Goal: Task Accomplishment & Management: Complete application form

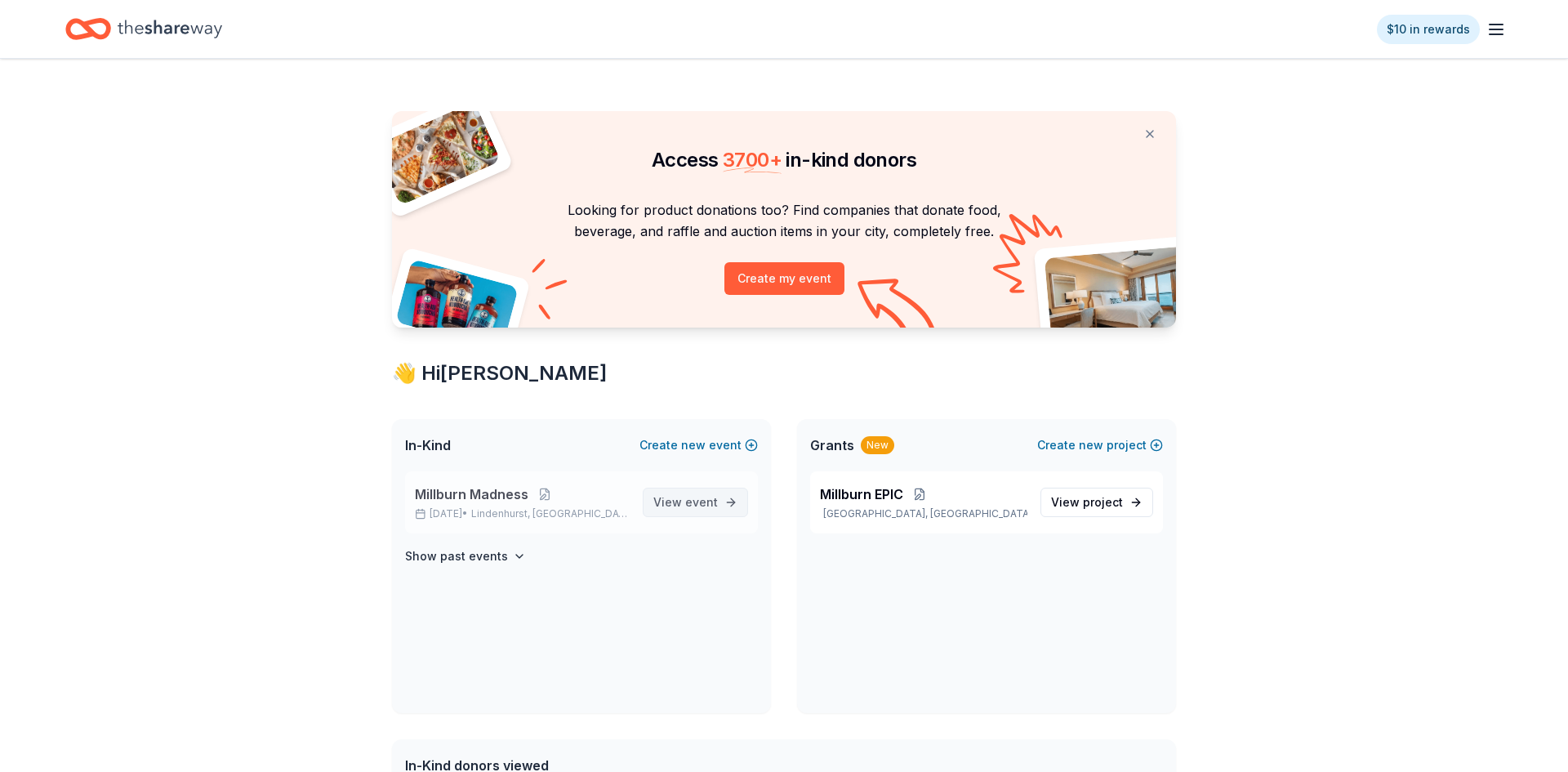
click at [660, 507] on span "View event" at bounding box center [685, 502] width 65 height 20
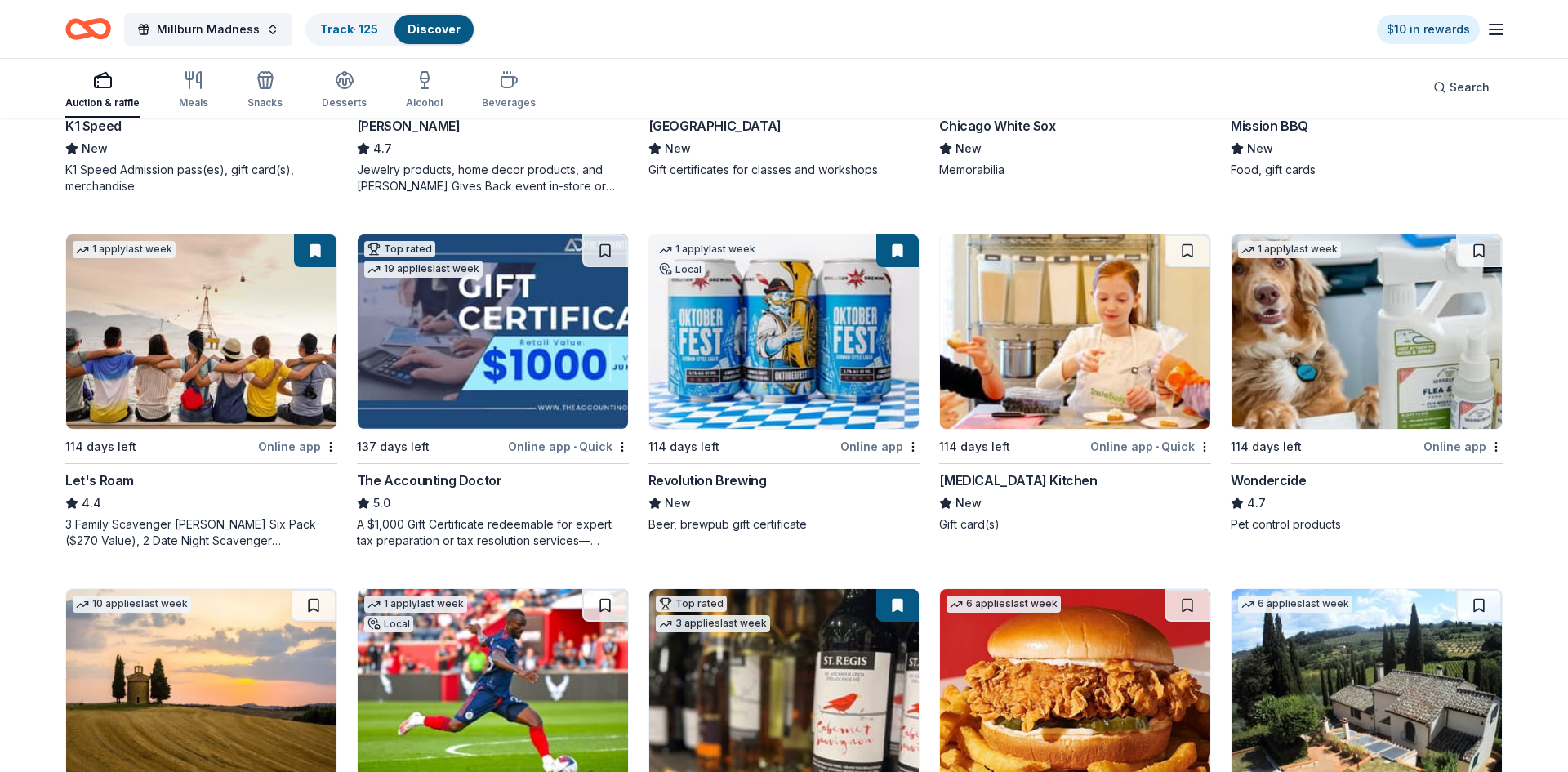
scroll to position [761, 0]
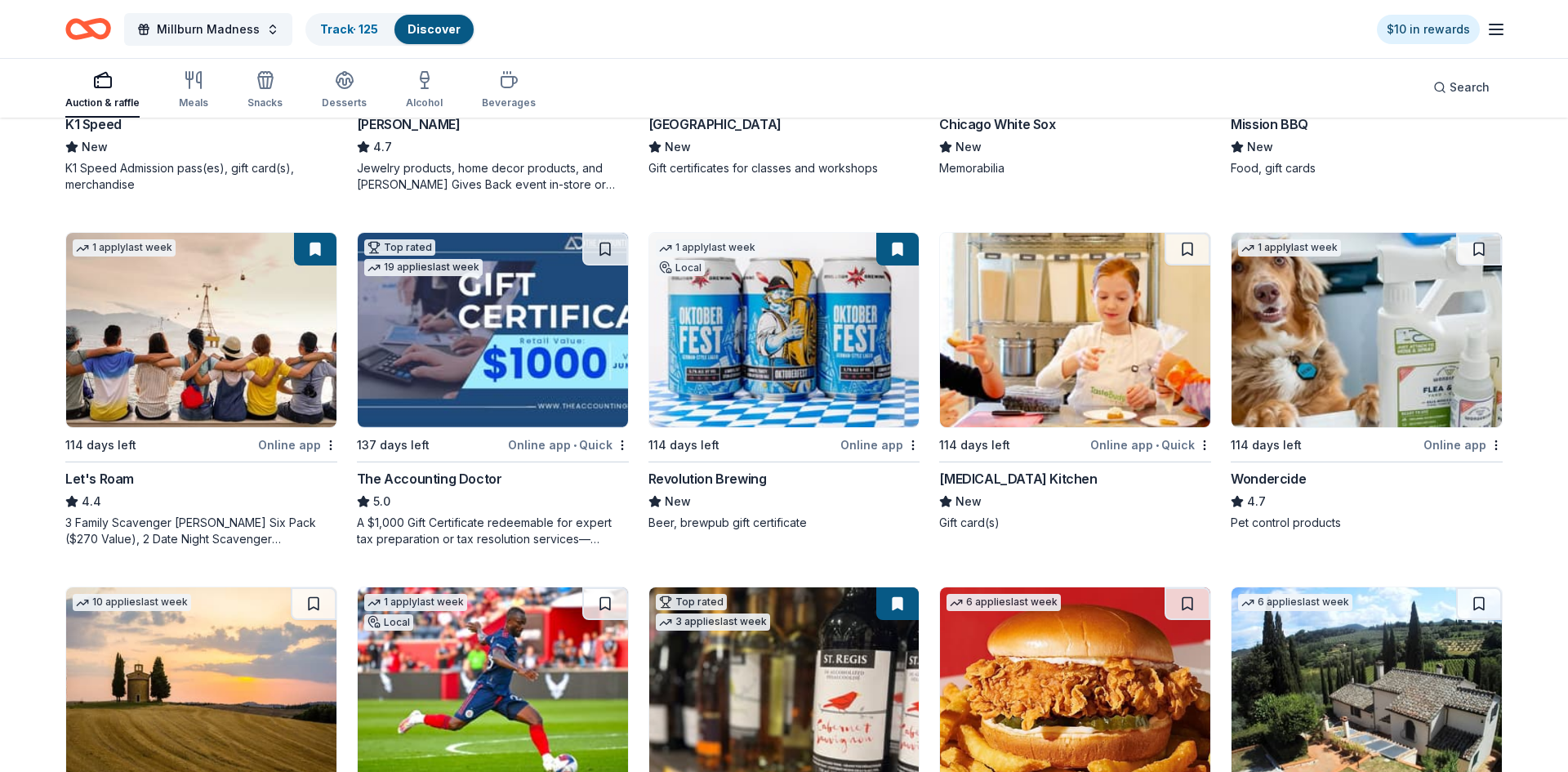
click at [769, 392] on img at bounding box center [785, 330] width 271 height 194
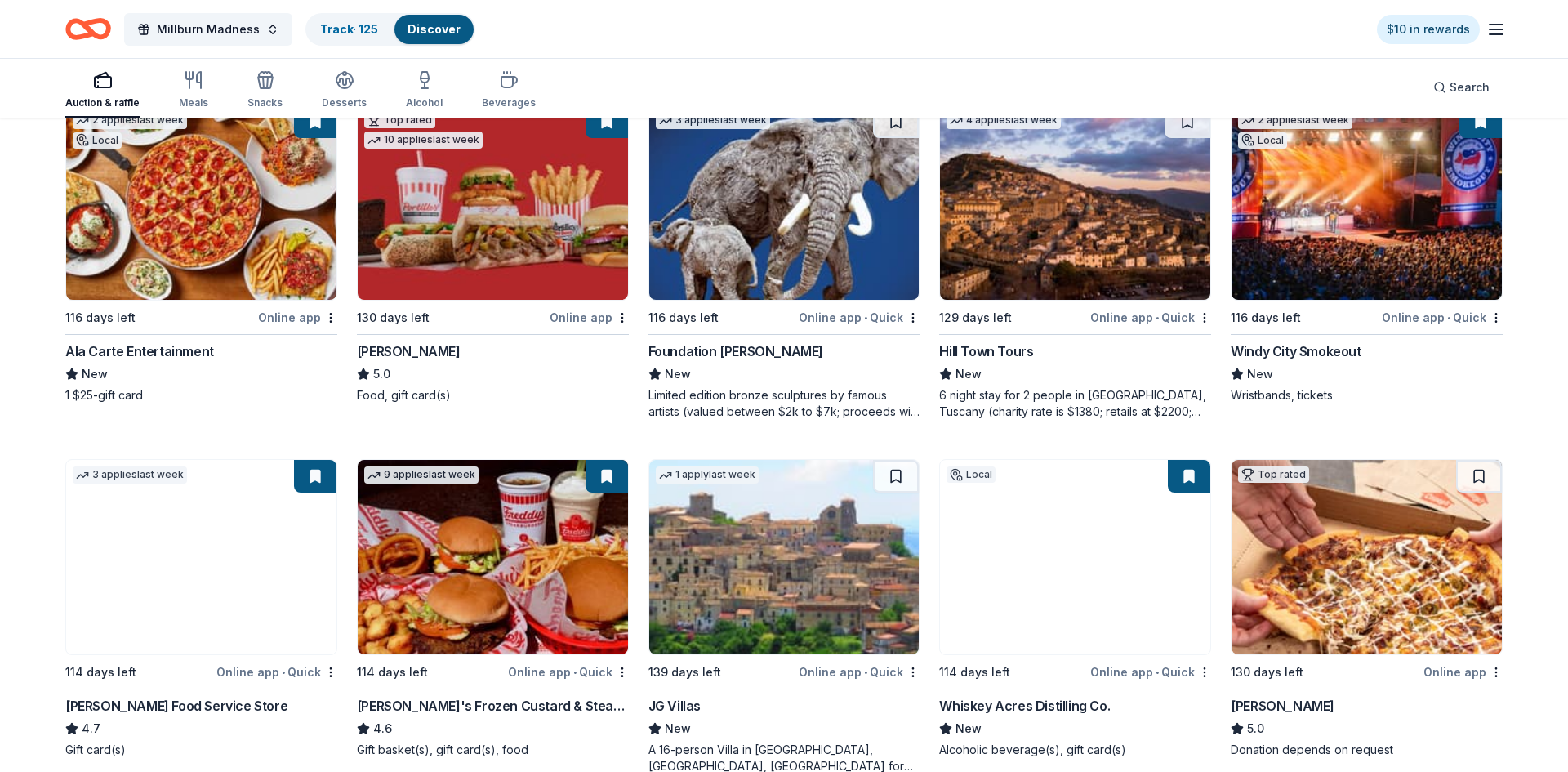
scroll to position [1709, 0]
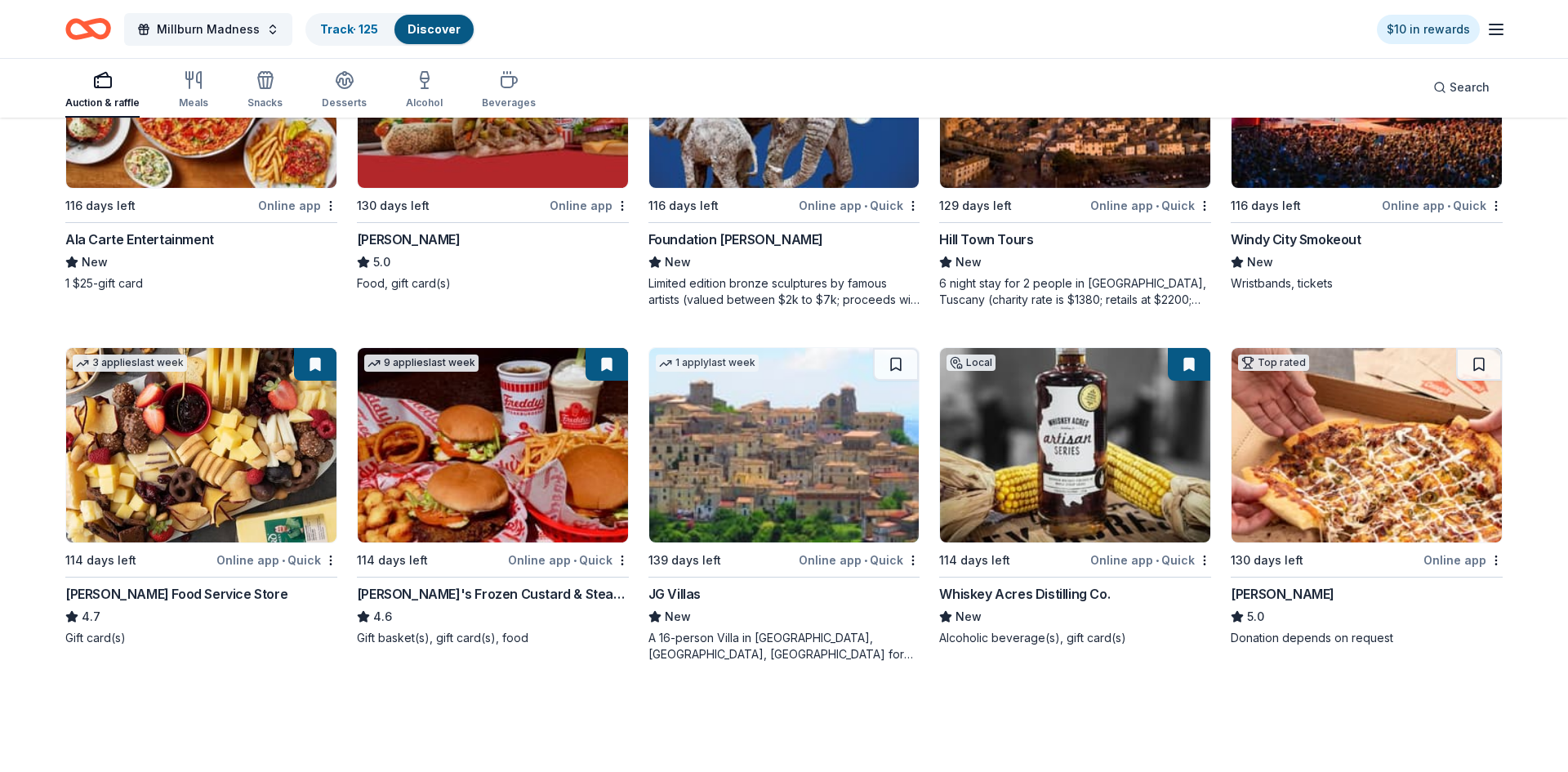
click at [997, 460] on img at bounding box center [1076, 445] width 271 height 194
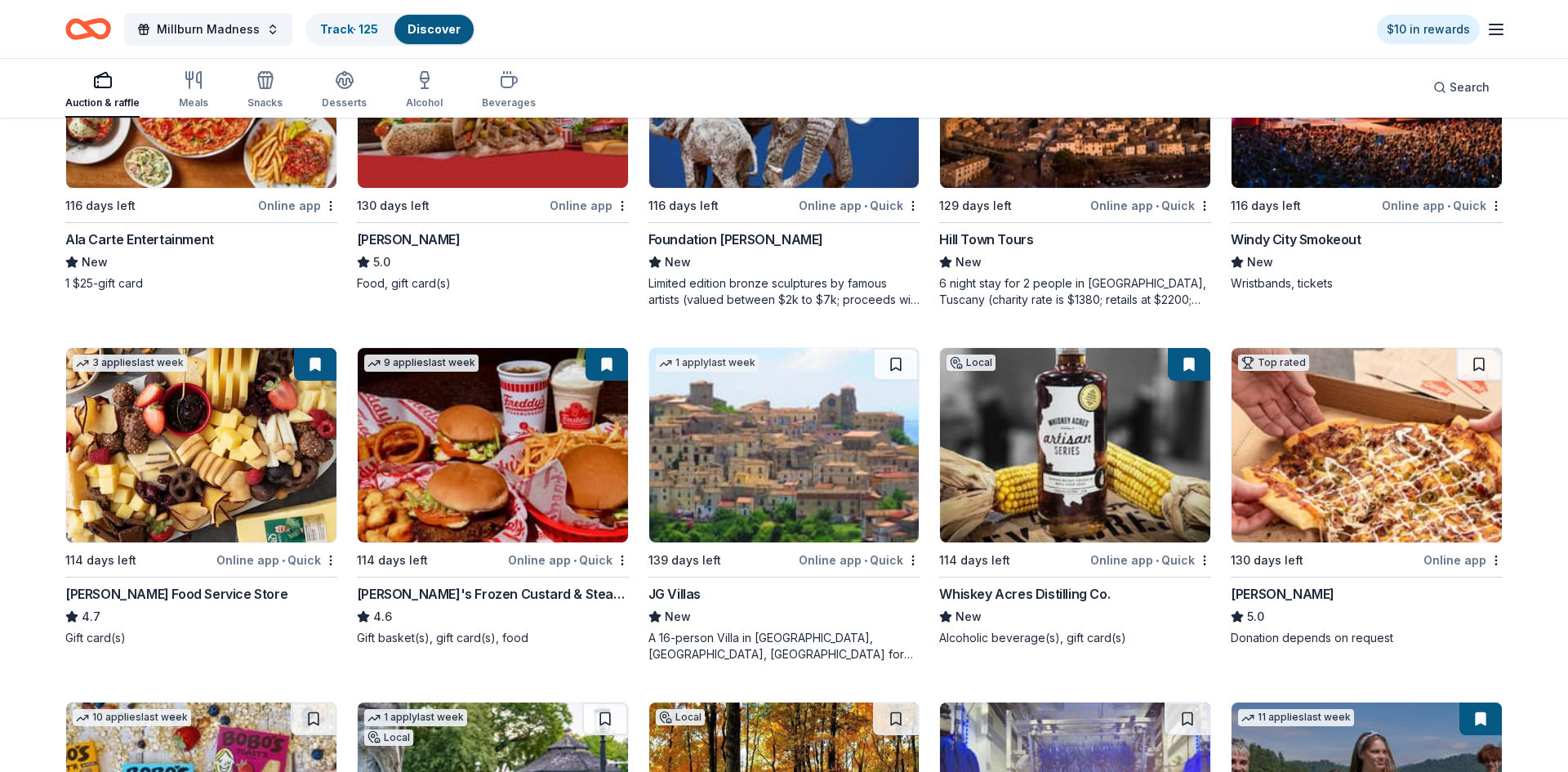
click at [977, 459] on img at bounding box center [1076, 445] width 271 height 194
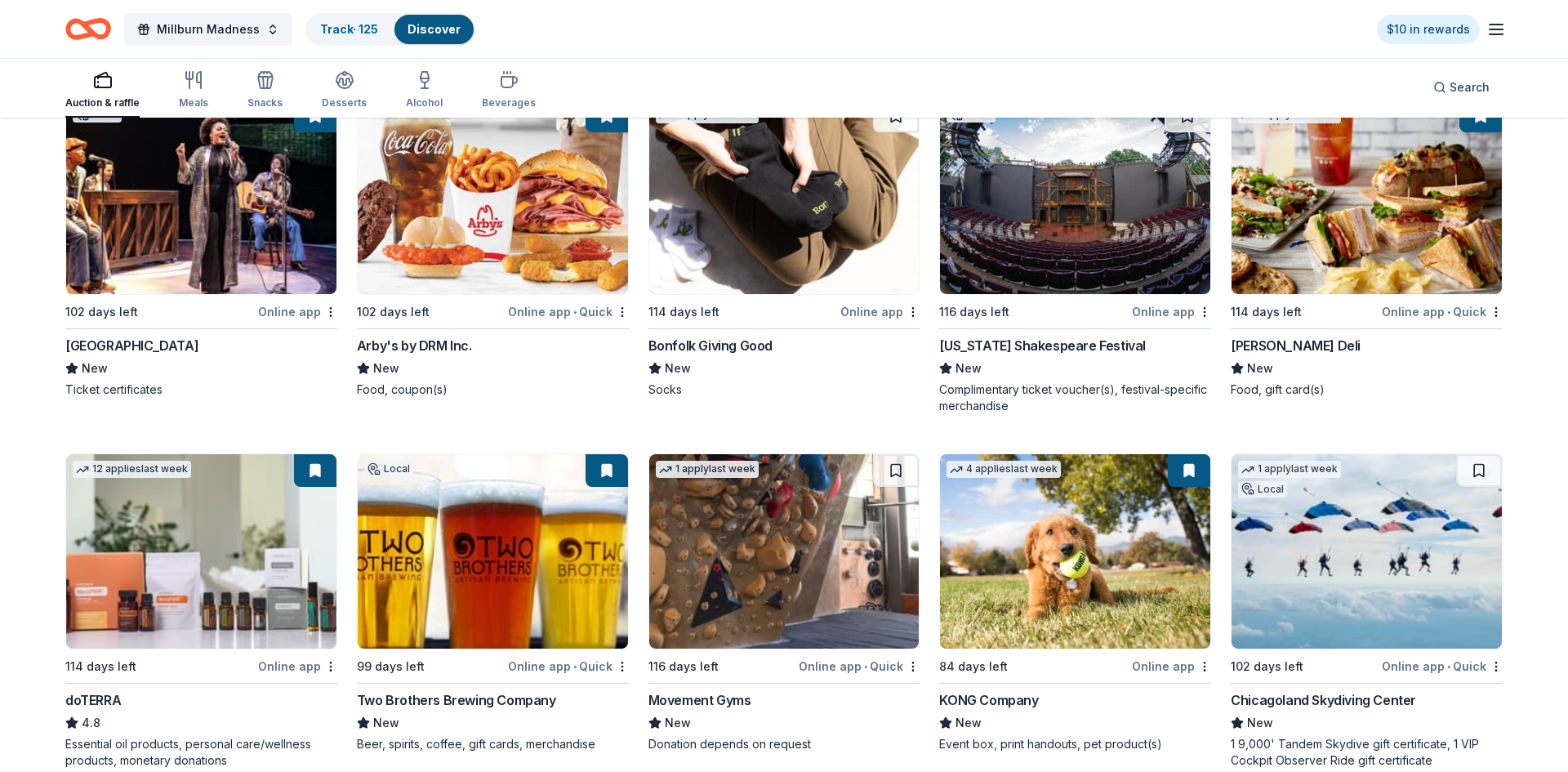
scroll to position [4528, 0]
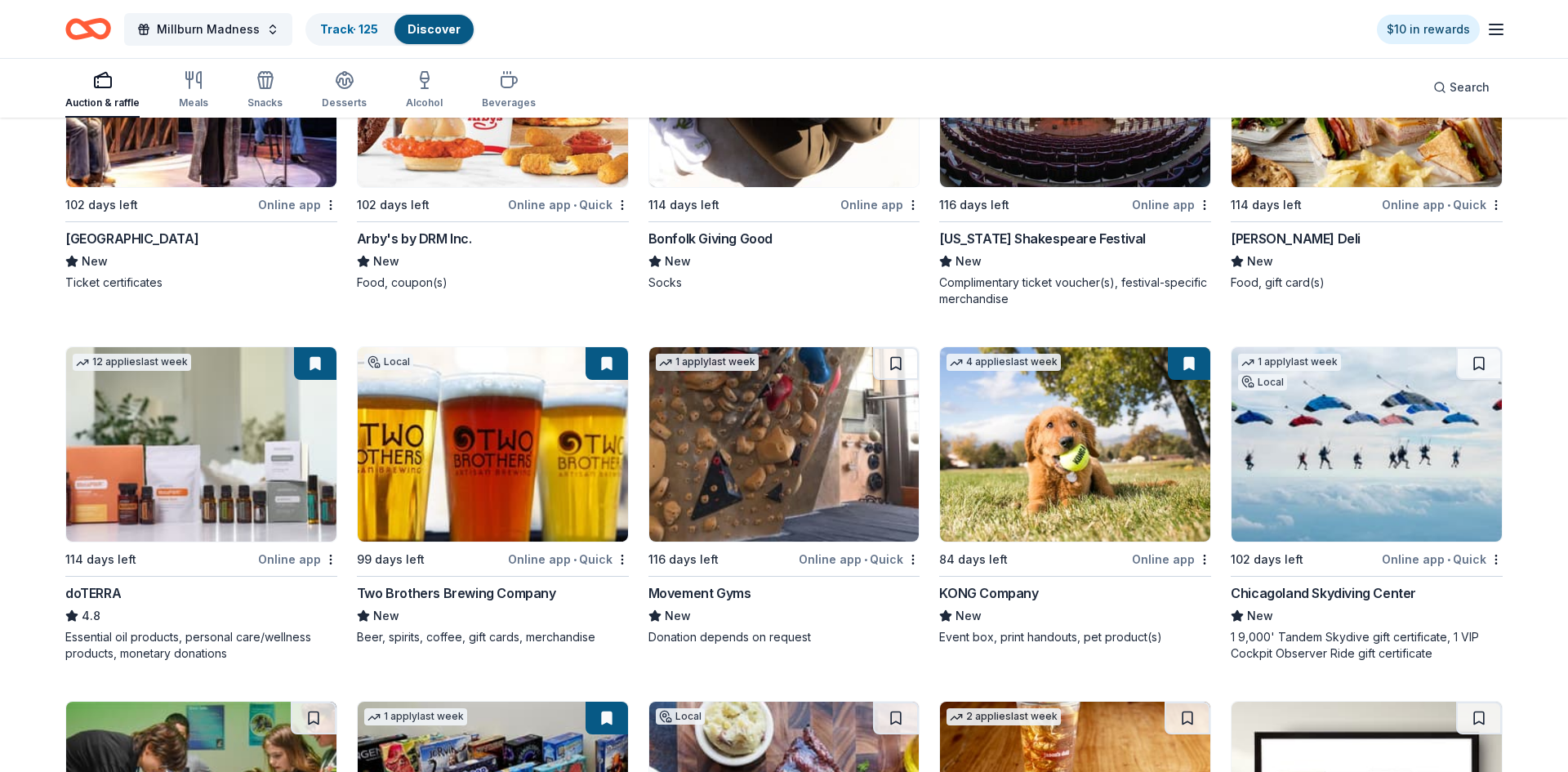
click at [506, 404] on img at bounding box center [493, 444] width 271 height 194
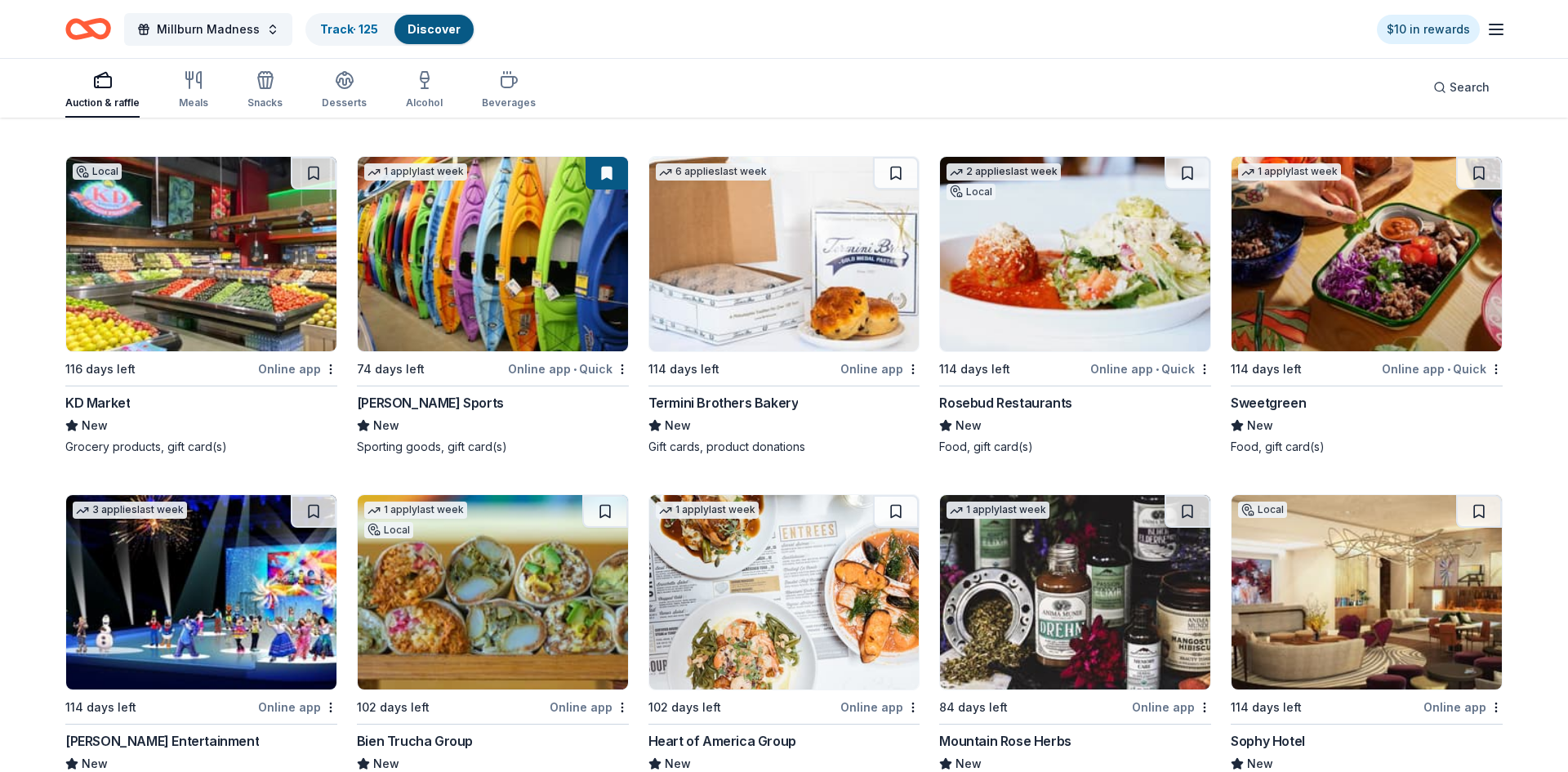
scroll to position [7482, 0]
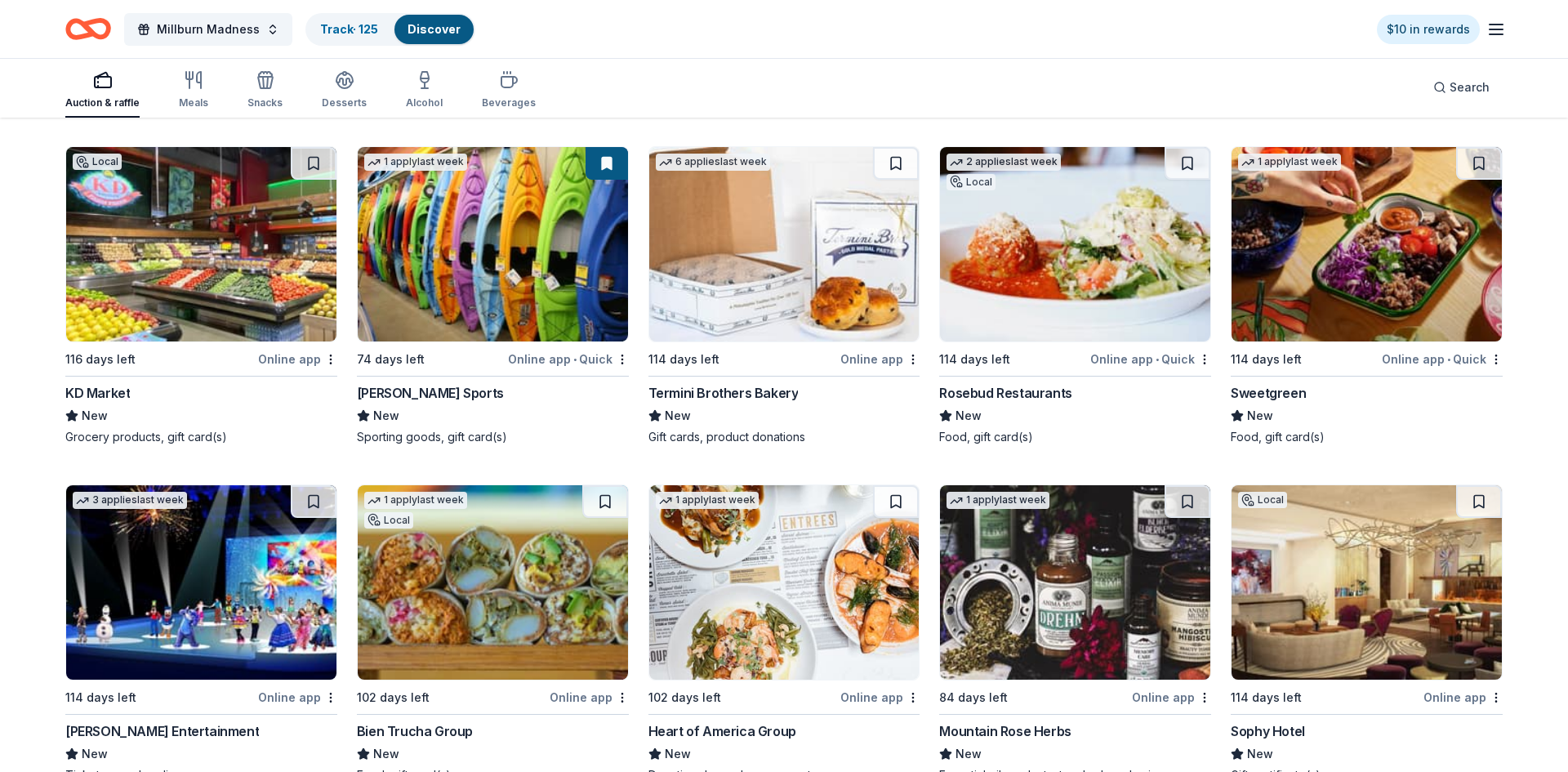
click at [1016, 191] on div "2 applies last week Local" at bounding box center [1004, 170] width 127 height 46
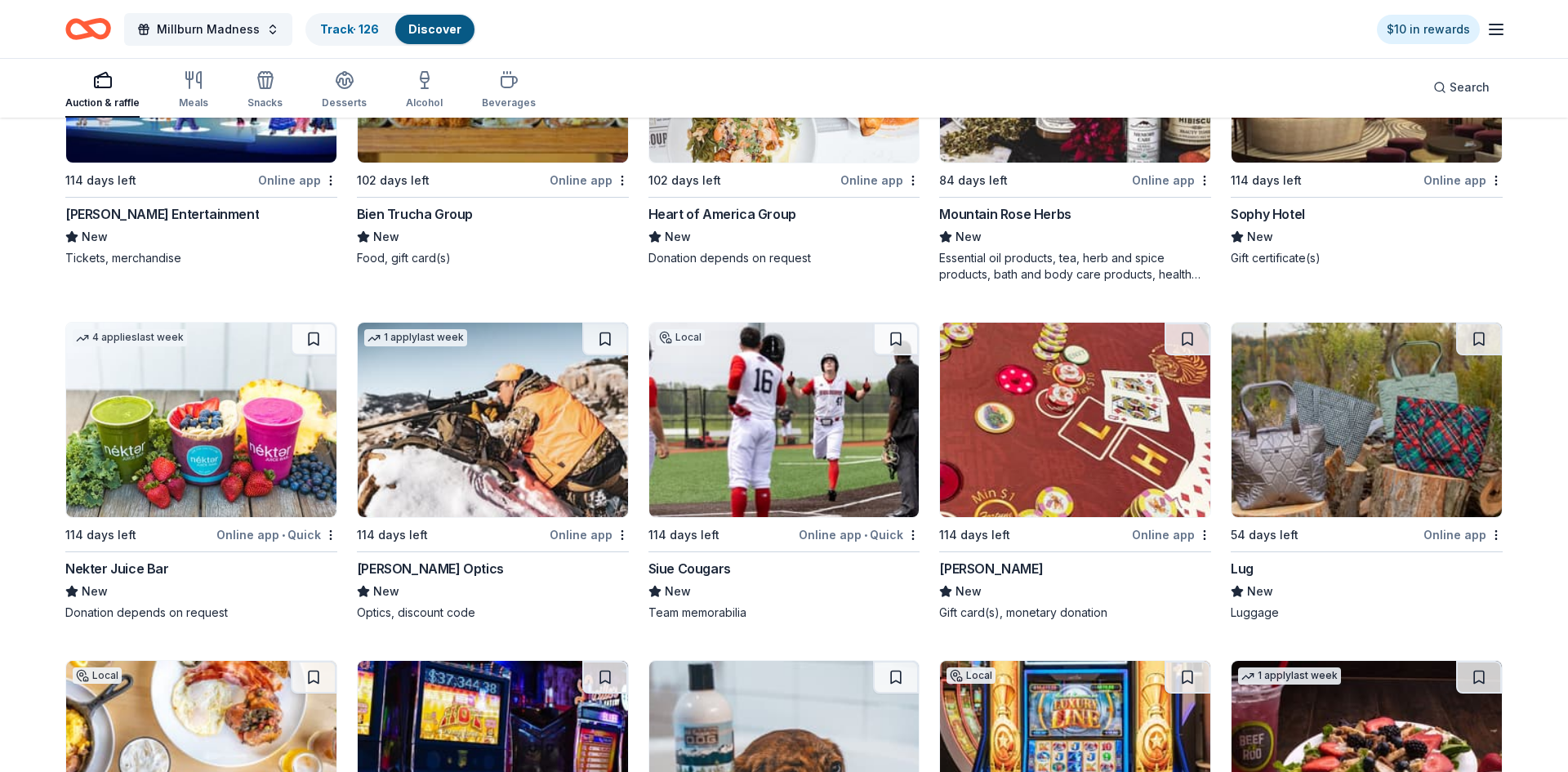
scroll to position [8018, 0]
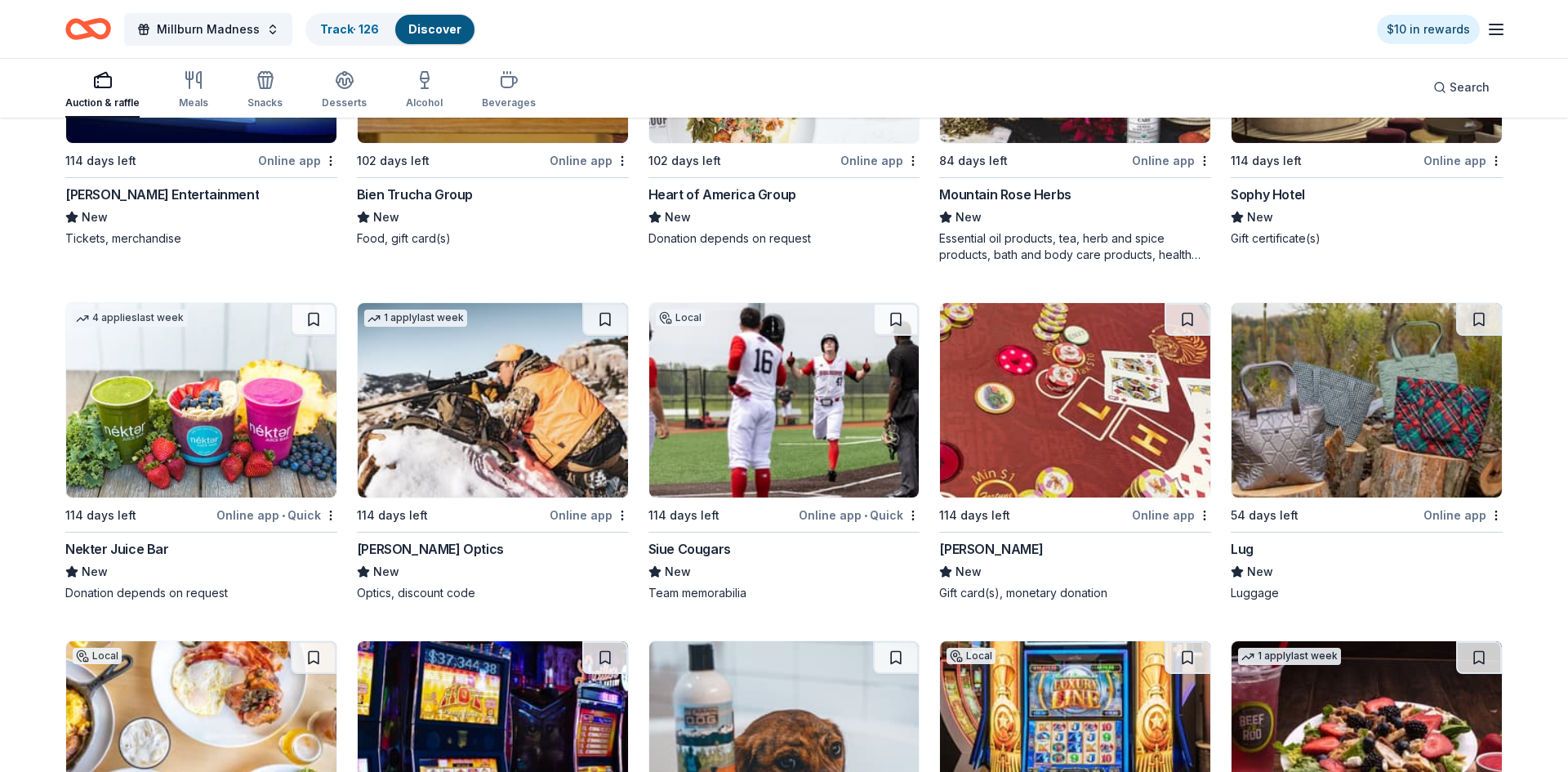
click at [1047, 380] on img at bounding box center [1076, 401] width 271 height 194
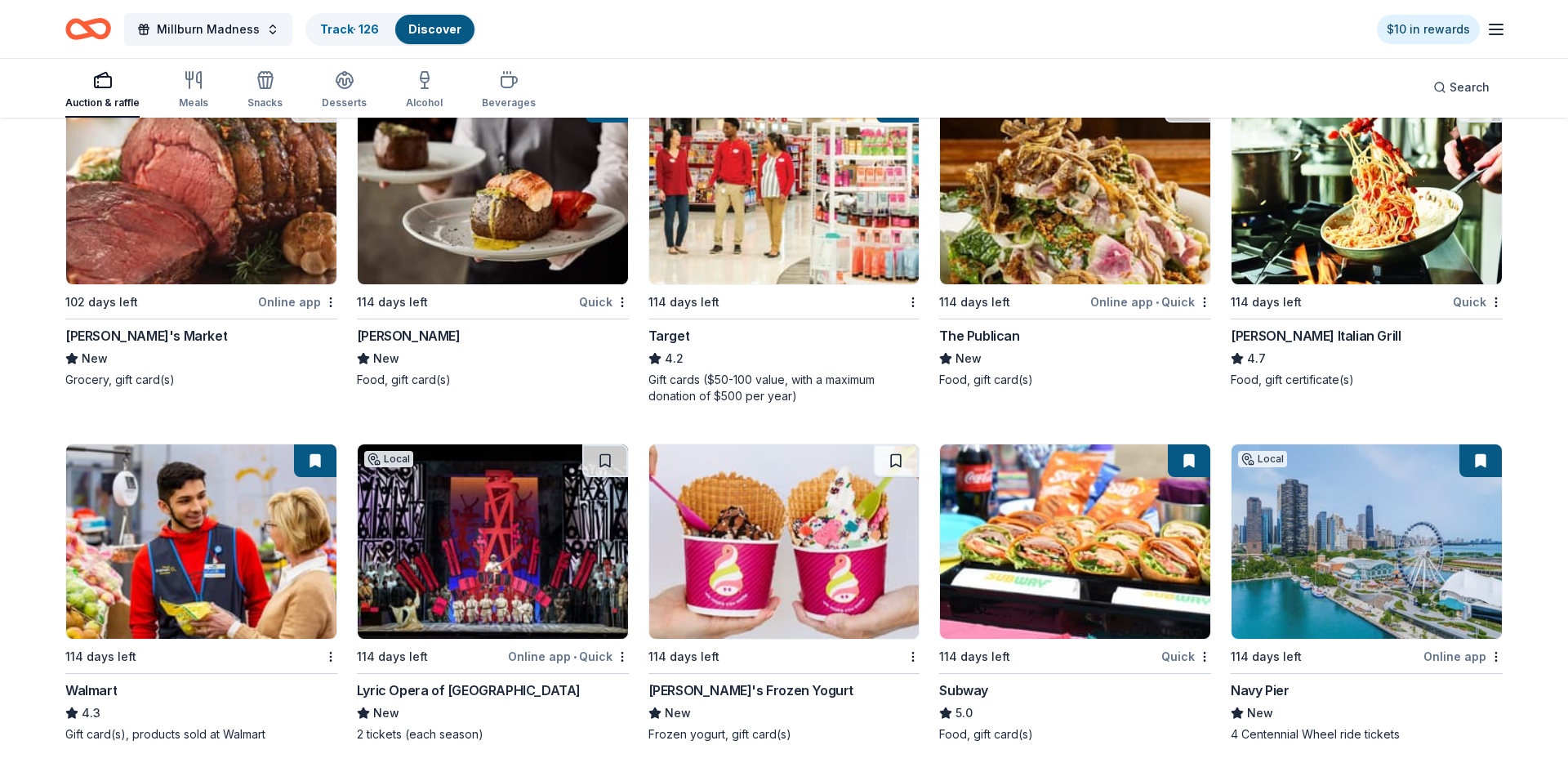
scroll to position [11657, 0]
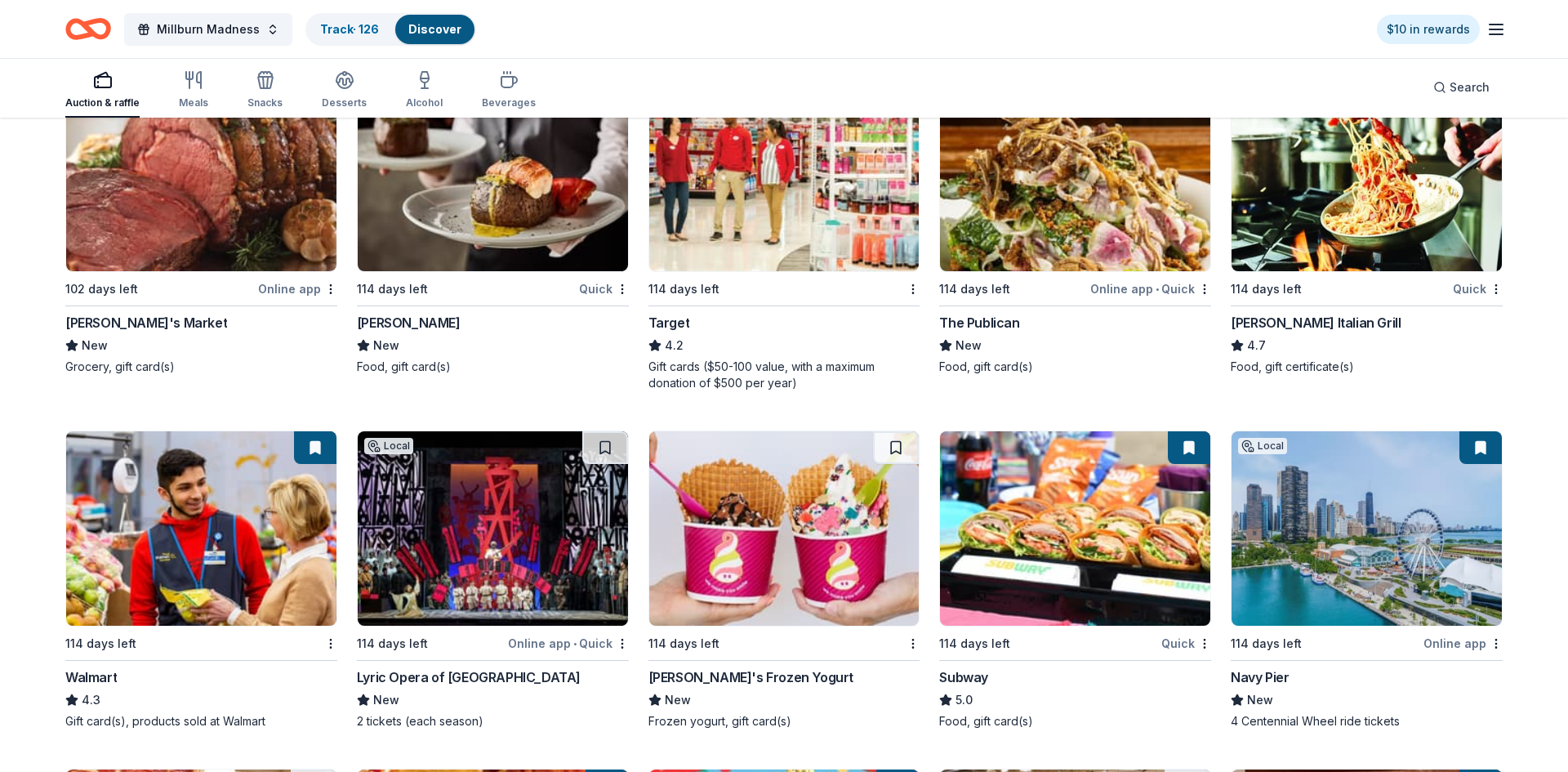
click at [271, 541] on img at bounding box center [202, 529] width 271 height 194
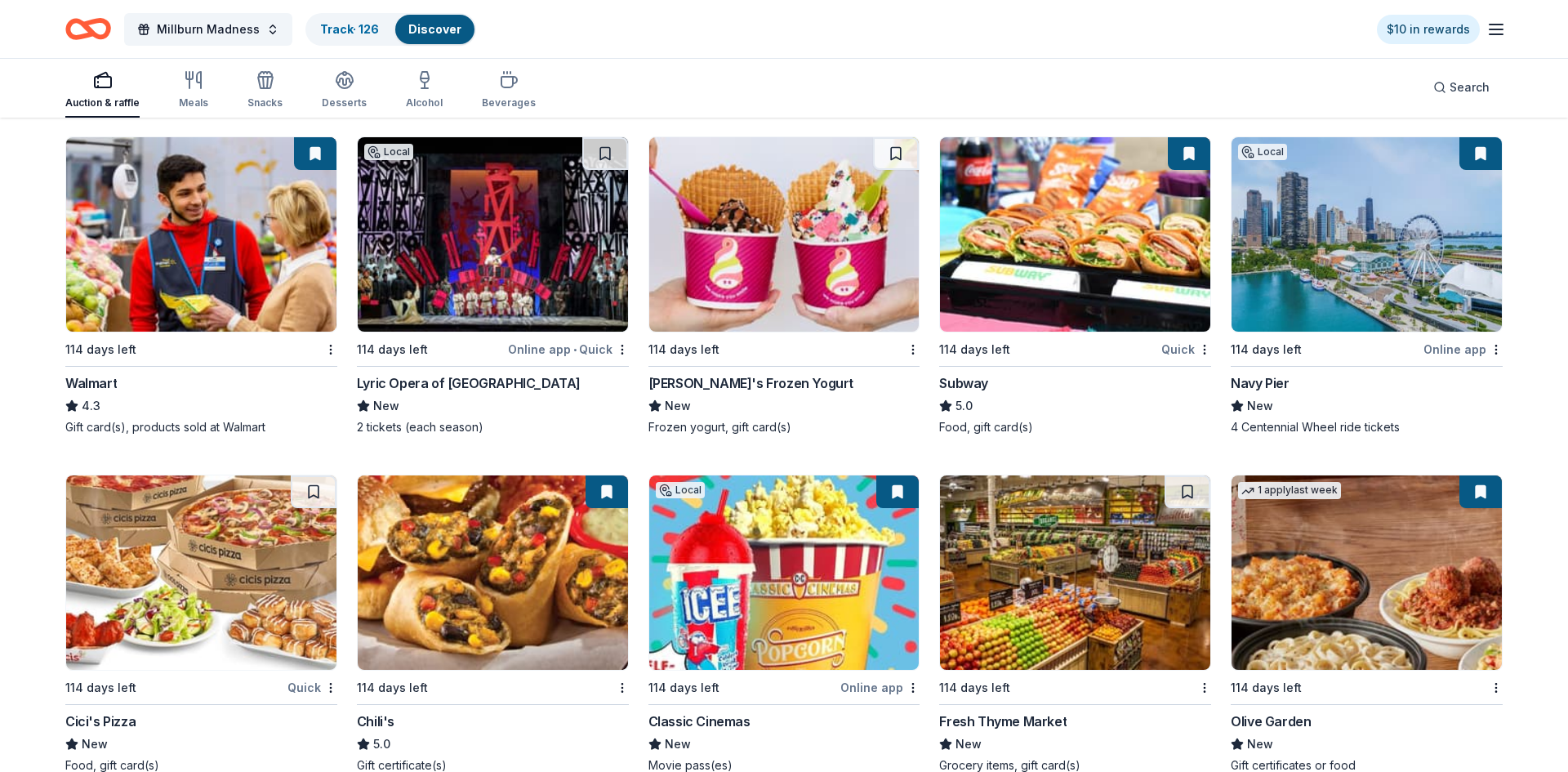
scroll to position [11965, 0]
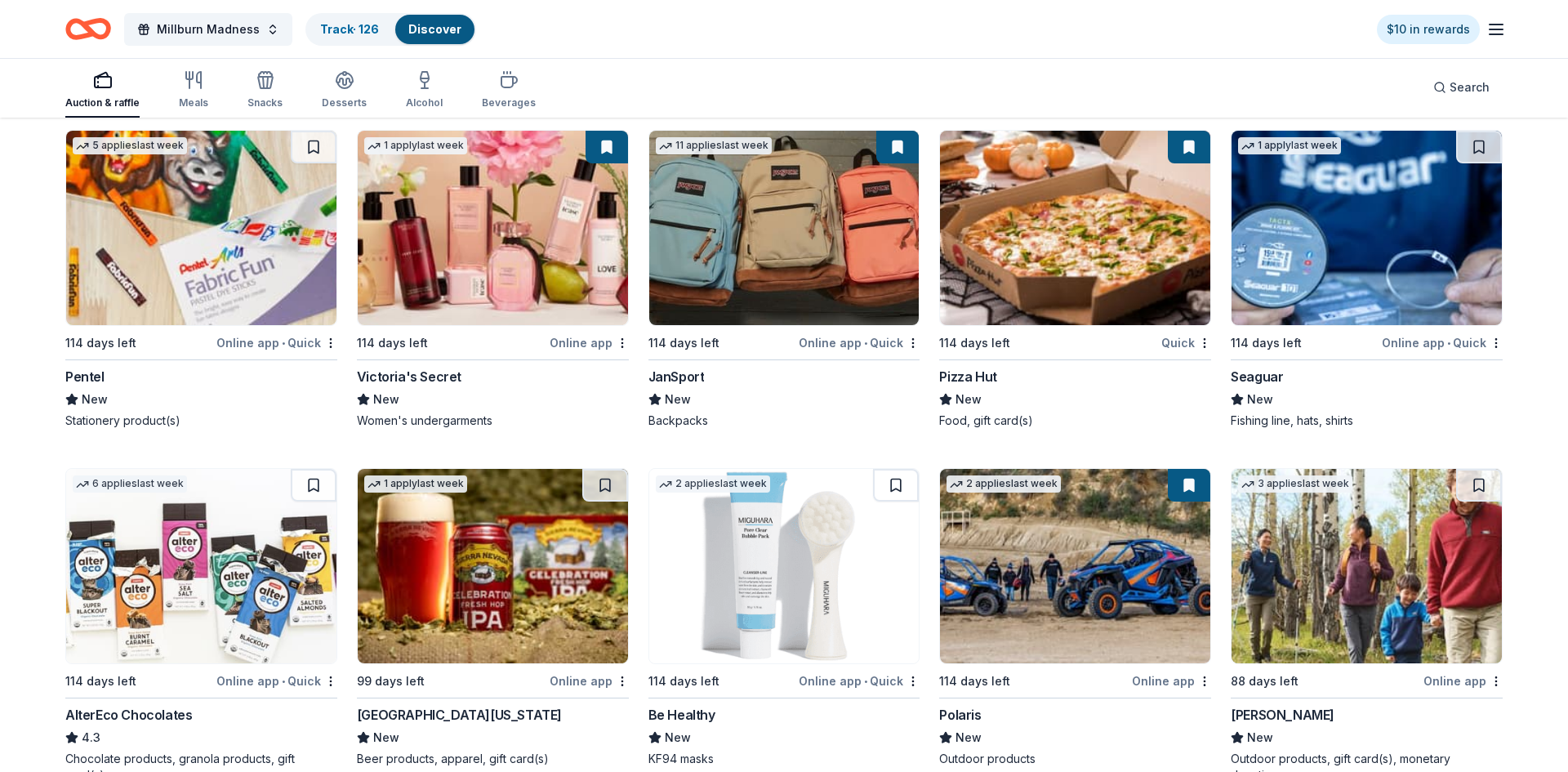
scroll to position [16098, 0]
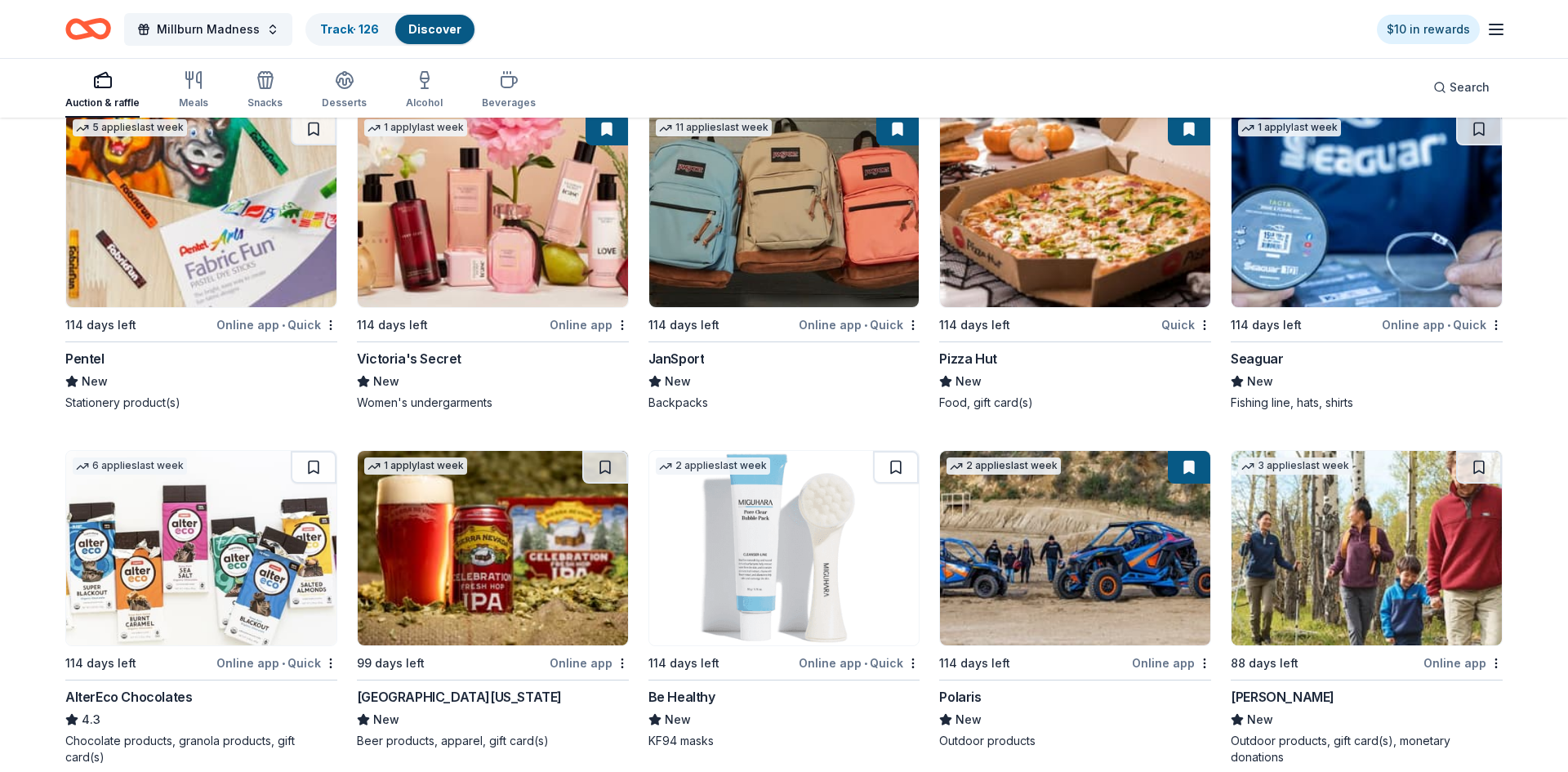
click at [1125, 594] on img at bounding box center [1076, 548] width 271 height 194
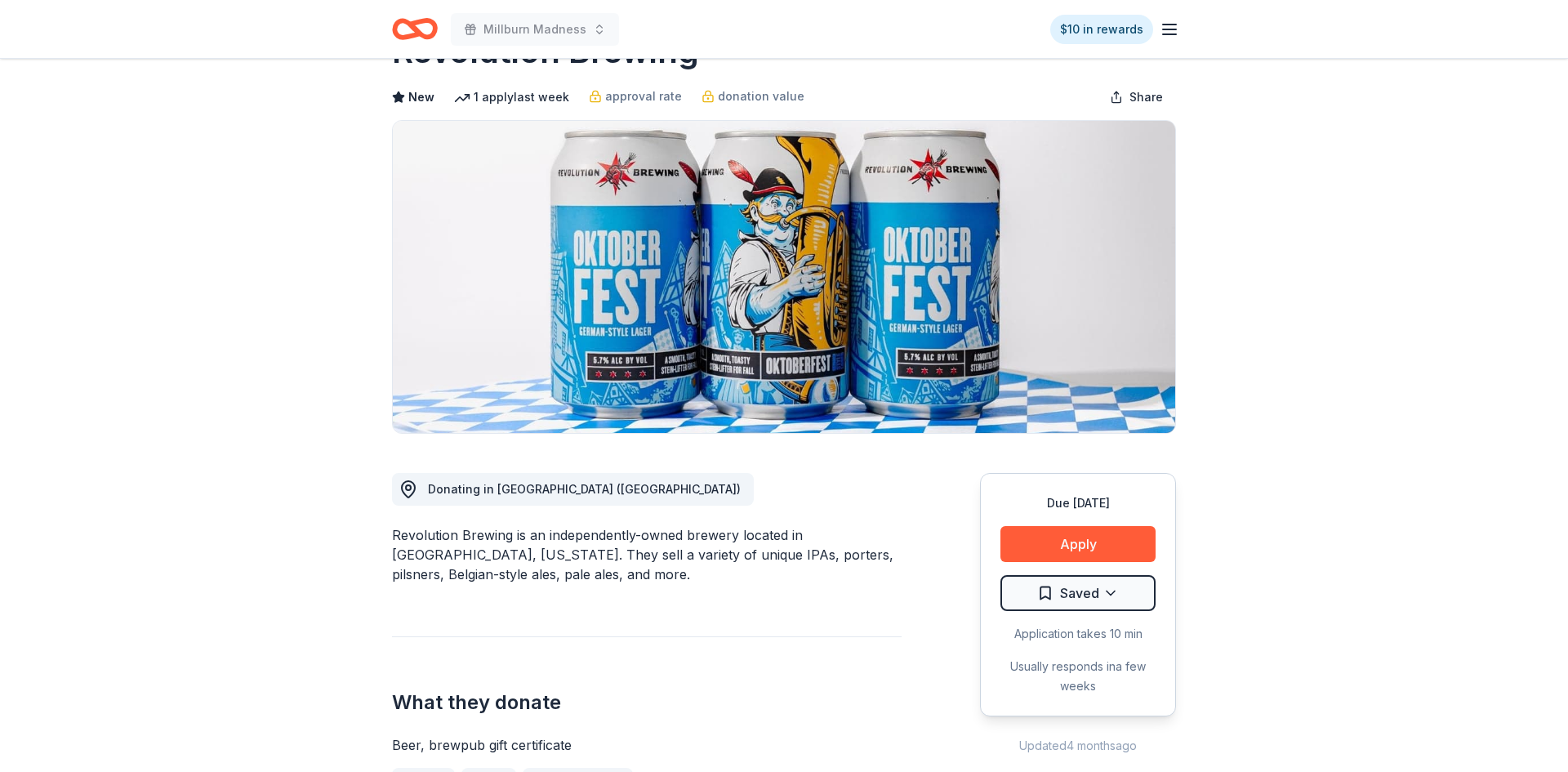
scroll to position [60, 0]
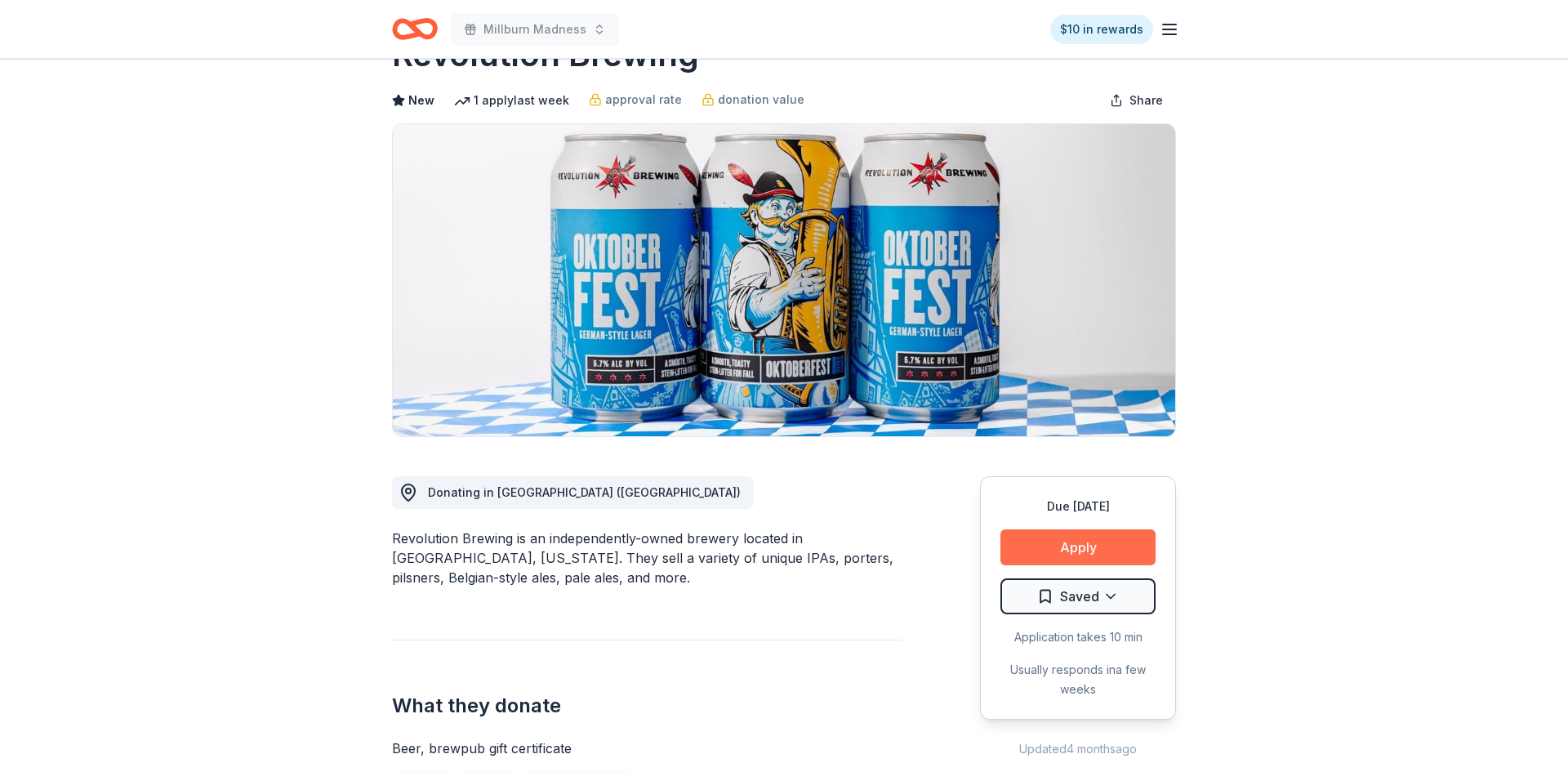
click at [1064, 539] on button "Apply" at bounding box center [1077, 548] width 155 height 36
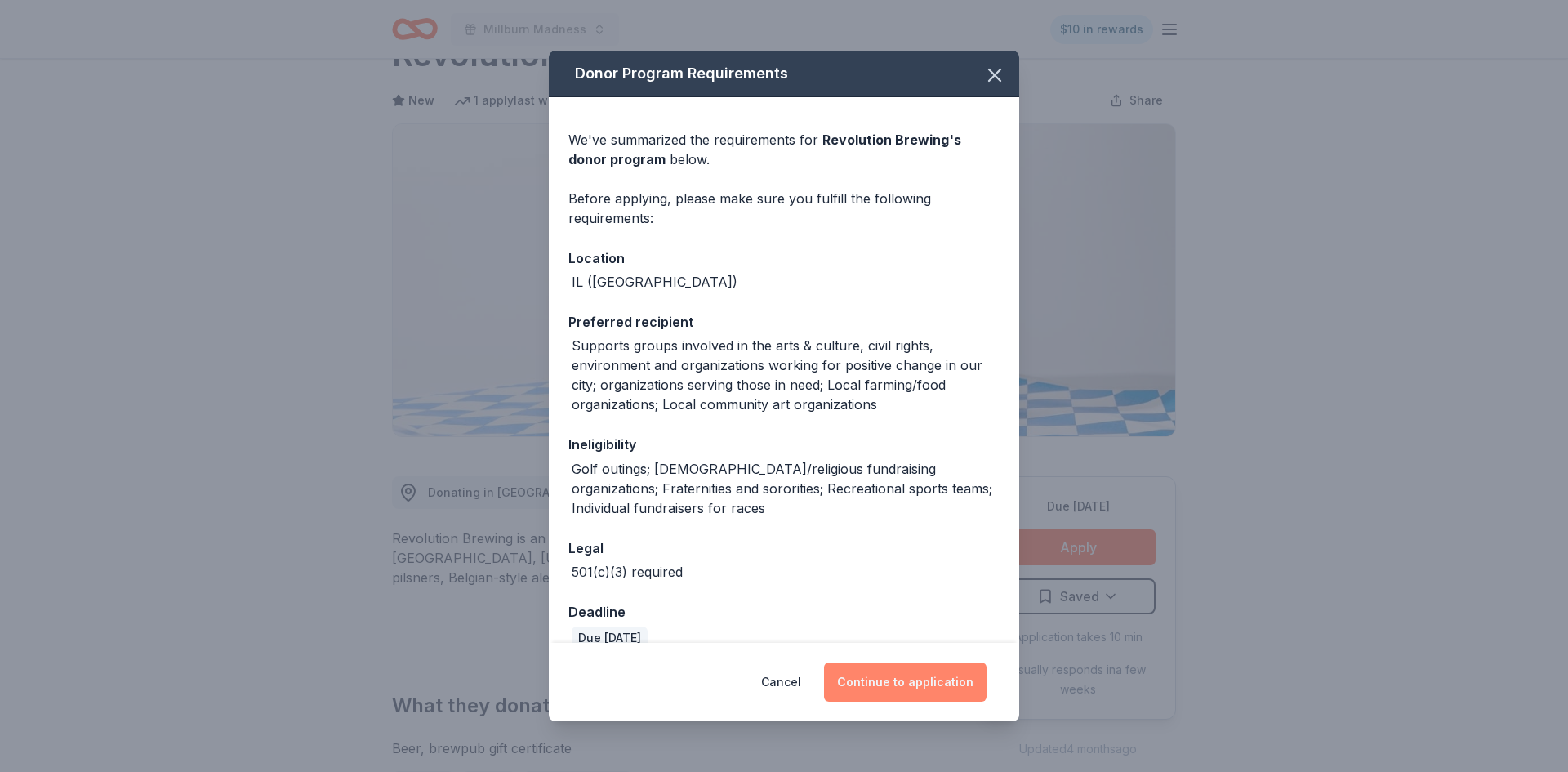
click at [918, 686] on button "Continue to application" at bounding box center [905, 681] width 163 height 39
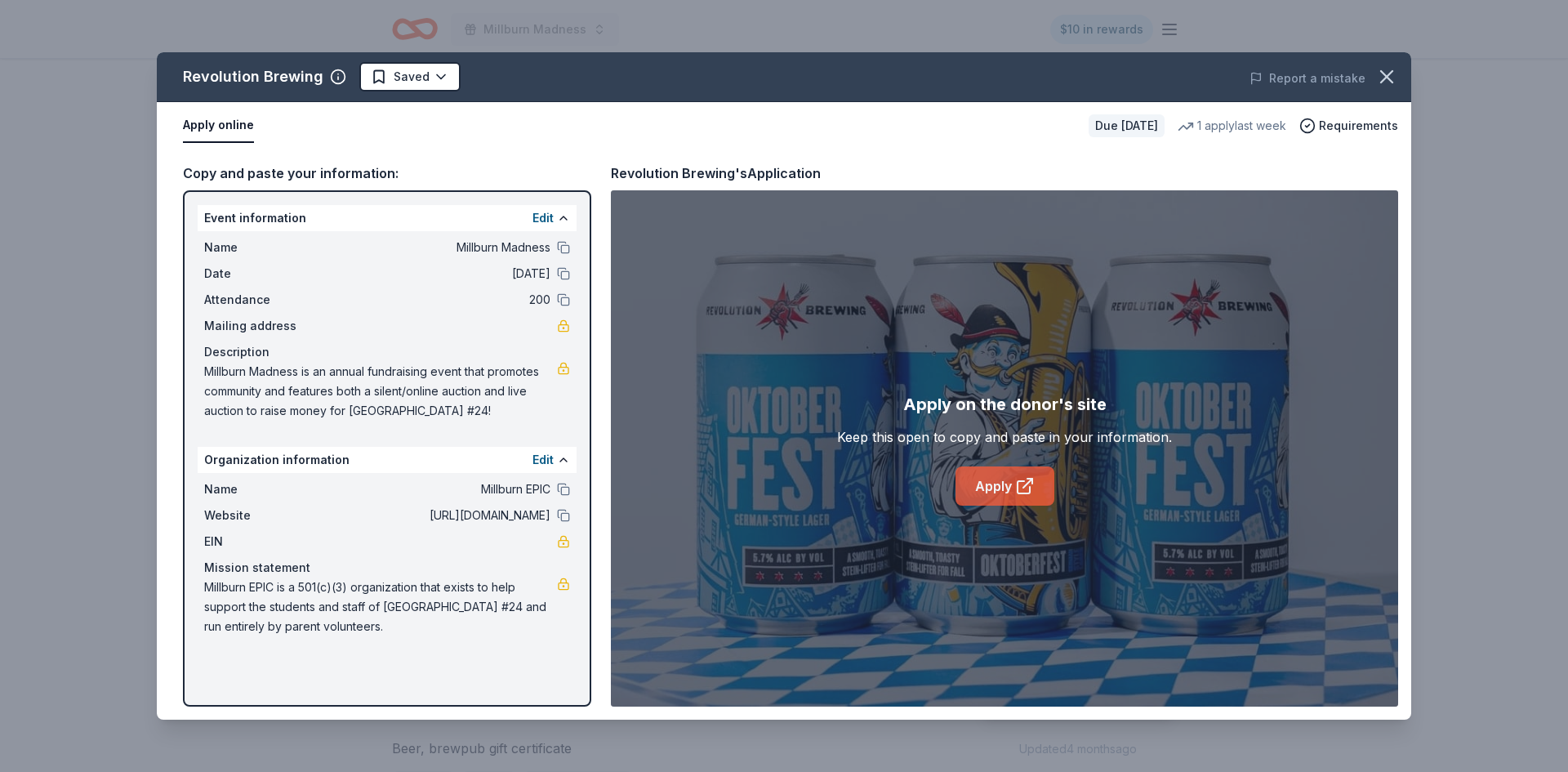
click at [978, 492] on link "Apply" at bounding box center [1005, 485] width 99 height 39
click at [1389, 77] on icon "button" at bounding box center [1386, 76] width 23 height 23
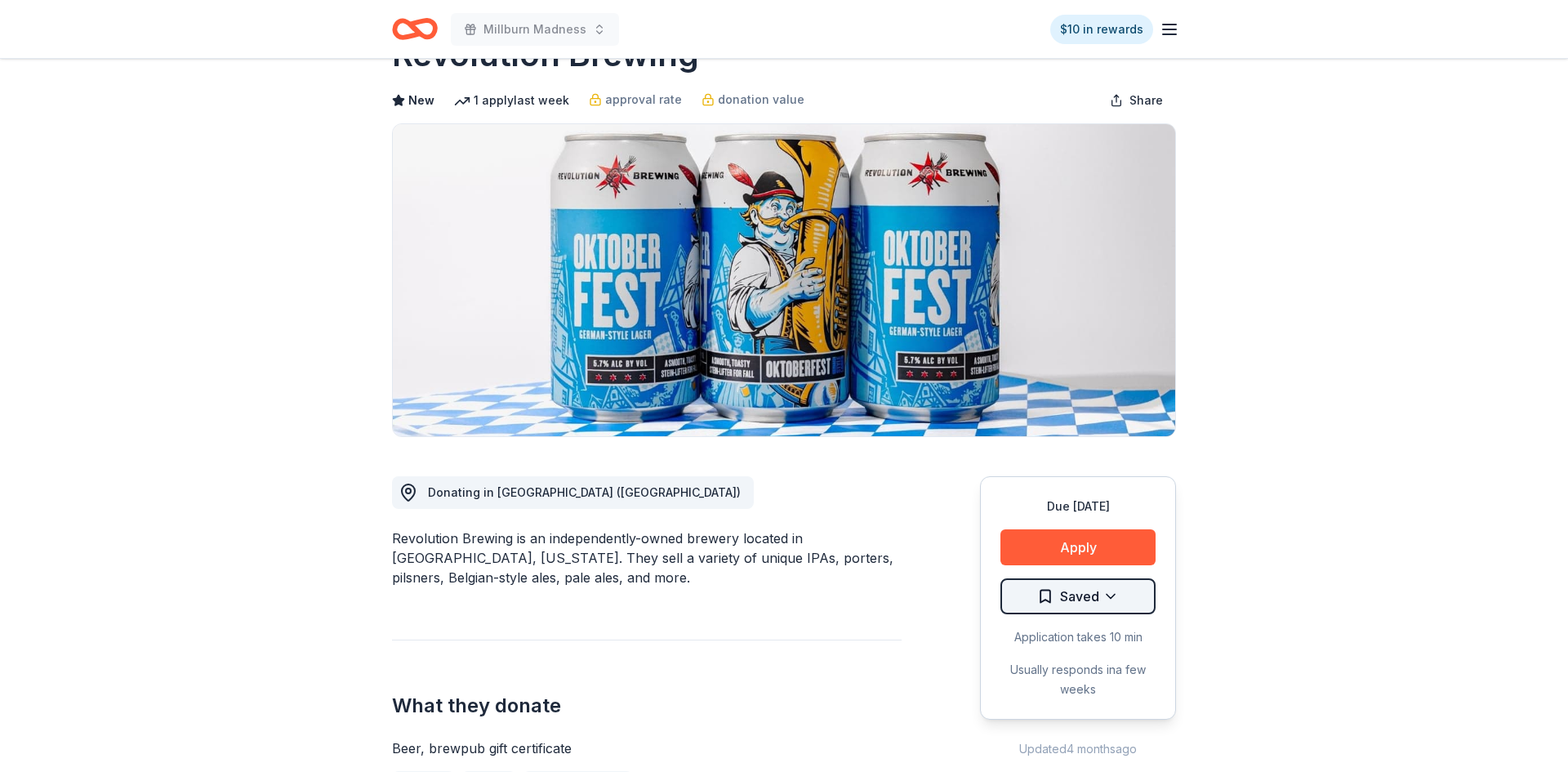
click at [1148, 589] on html "Millburn Madness $10 in rewards Due in 114 days Share Revolution Brewing New 1 …" at bounding box center [784, 326] width 1568 height 772
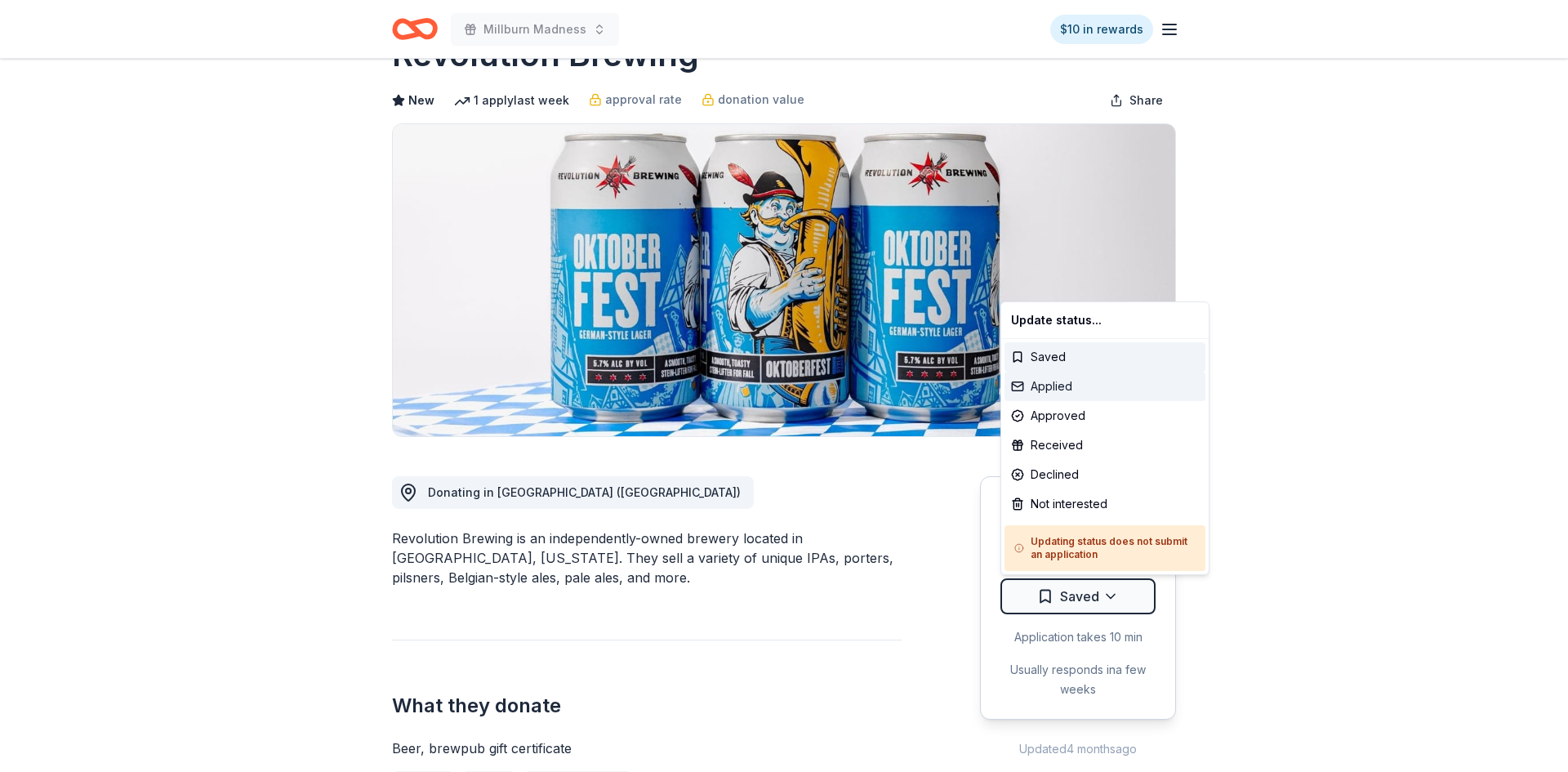
click at [1062, 392] on div "Applied" at bounding box center [1105, 386] width 201 height 29
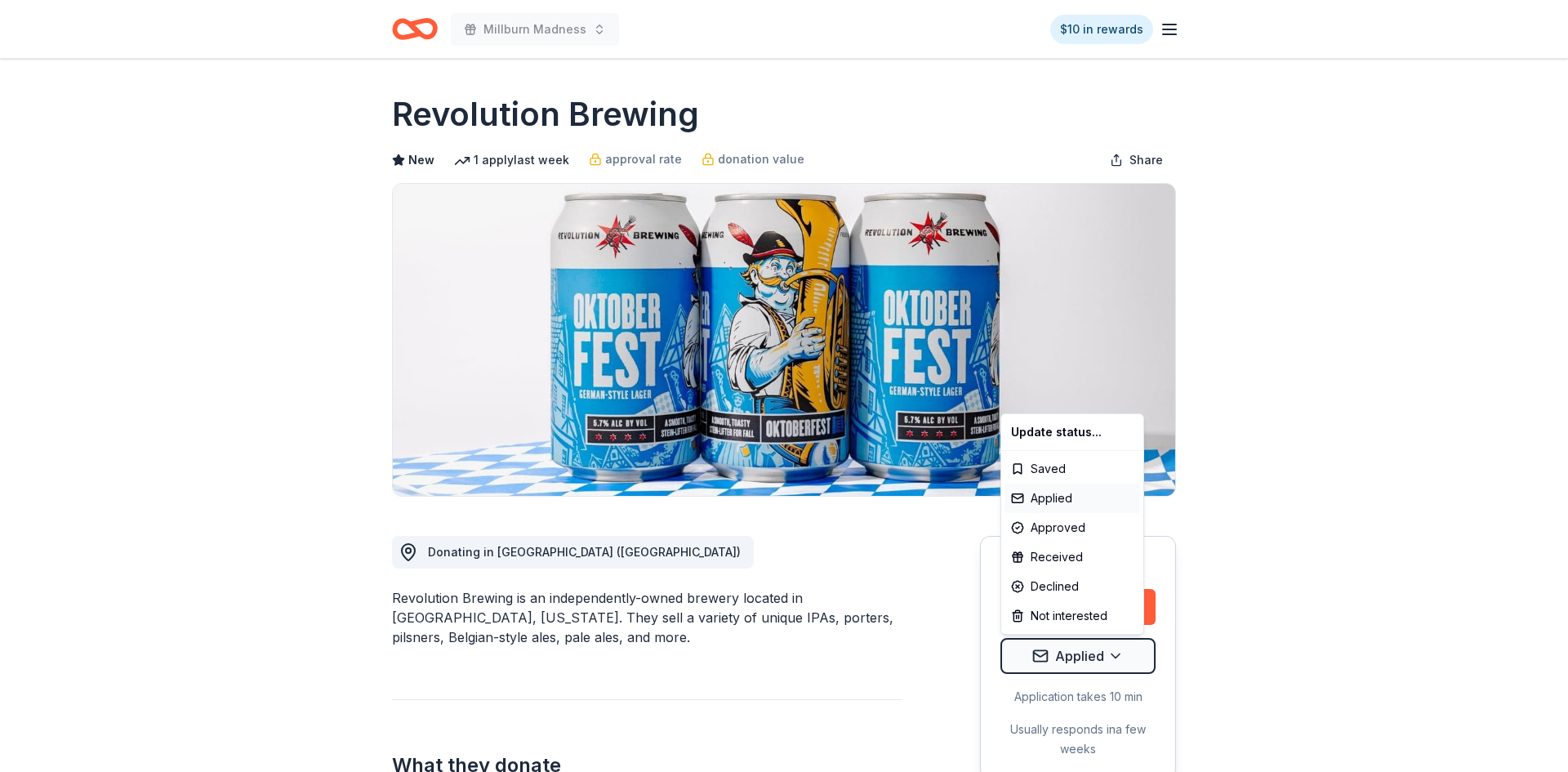
scroll to position [0, 0]
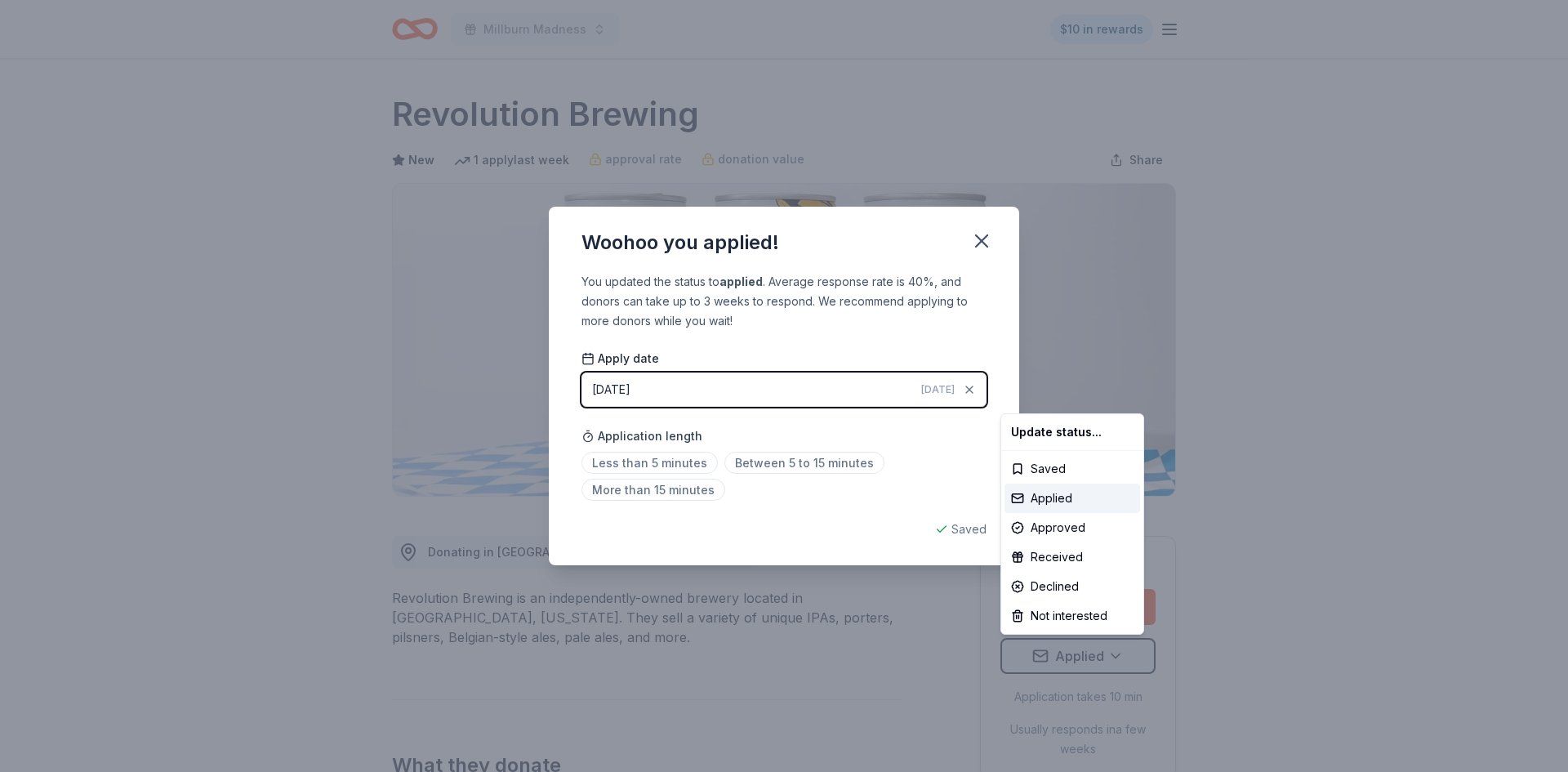
click at [987, 242] on html "Millburn Madness $10 in rewards Due in 114 days Share Revolution Brewing New 1 …" at bounding box center [784, 386] width 1568 height 772
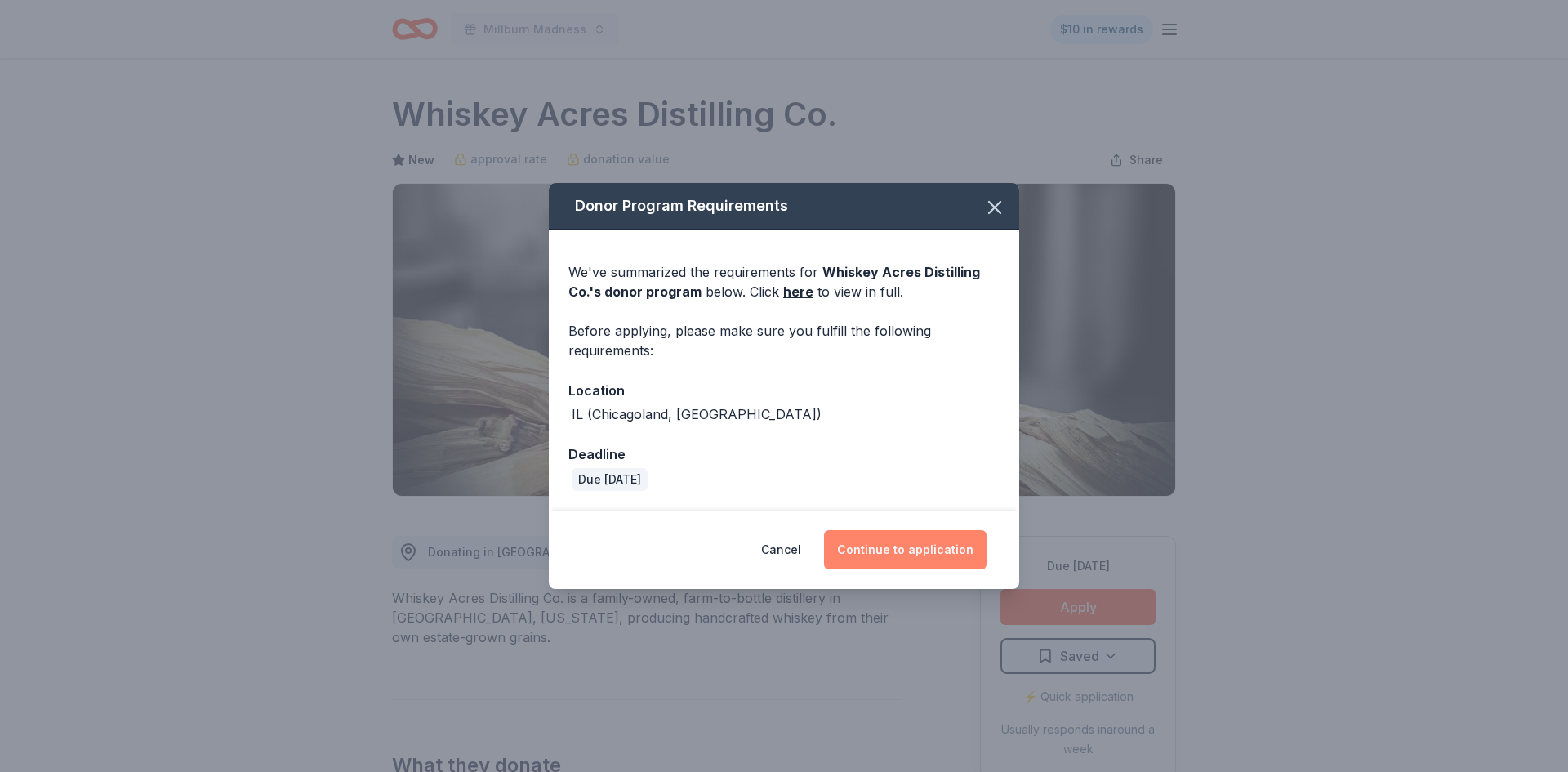
click at [957, 549] on button "Continue to application" at bounding box center [905, 549] width 163 height 39
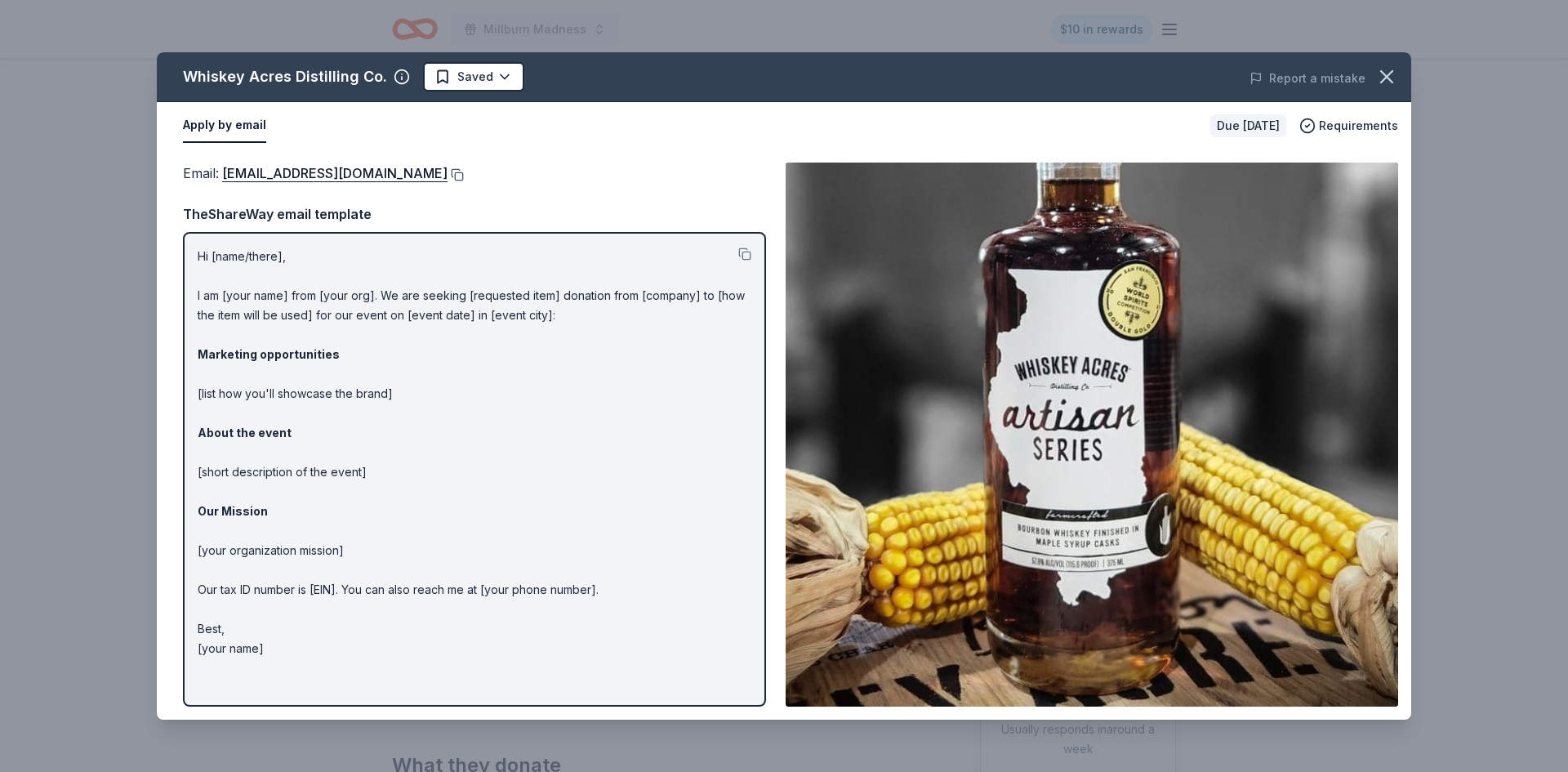
click at [448, 173] on button at bounding box center [456, 174] width 16 height 13
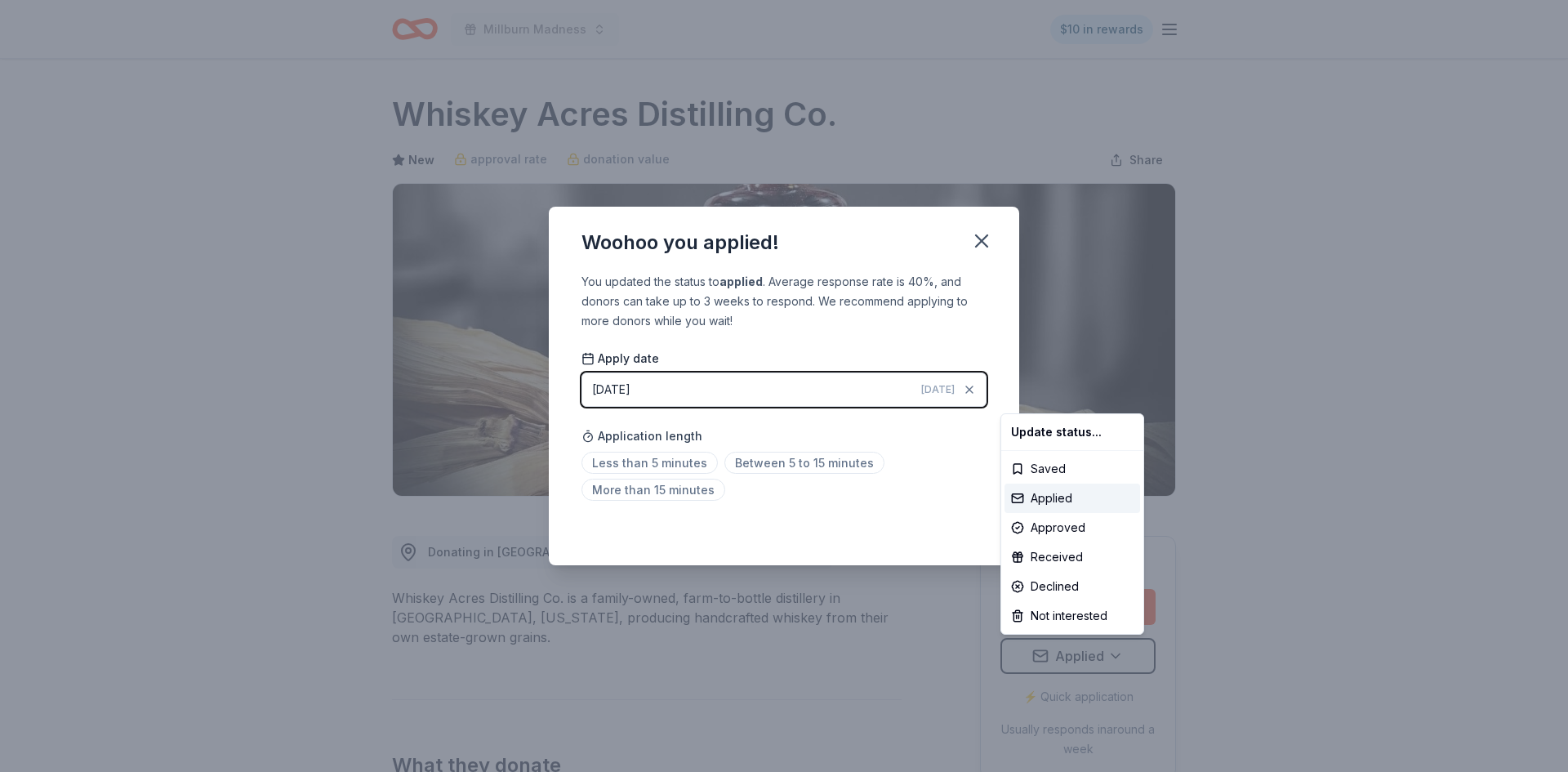
click at [981, 242] on html "Millburn Madness $10 in rewards Due in 114 days Share Whiskey Acres Distilling …" at bounding box center [784, 386] width 1568 height 772
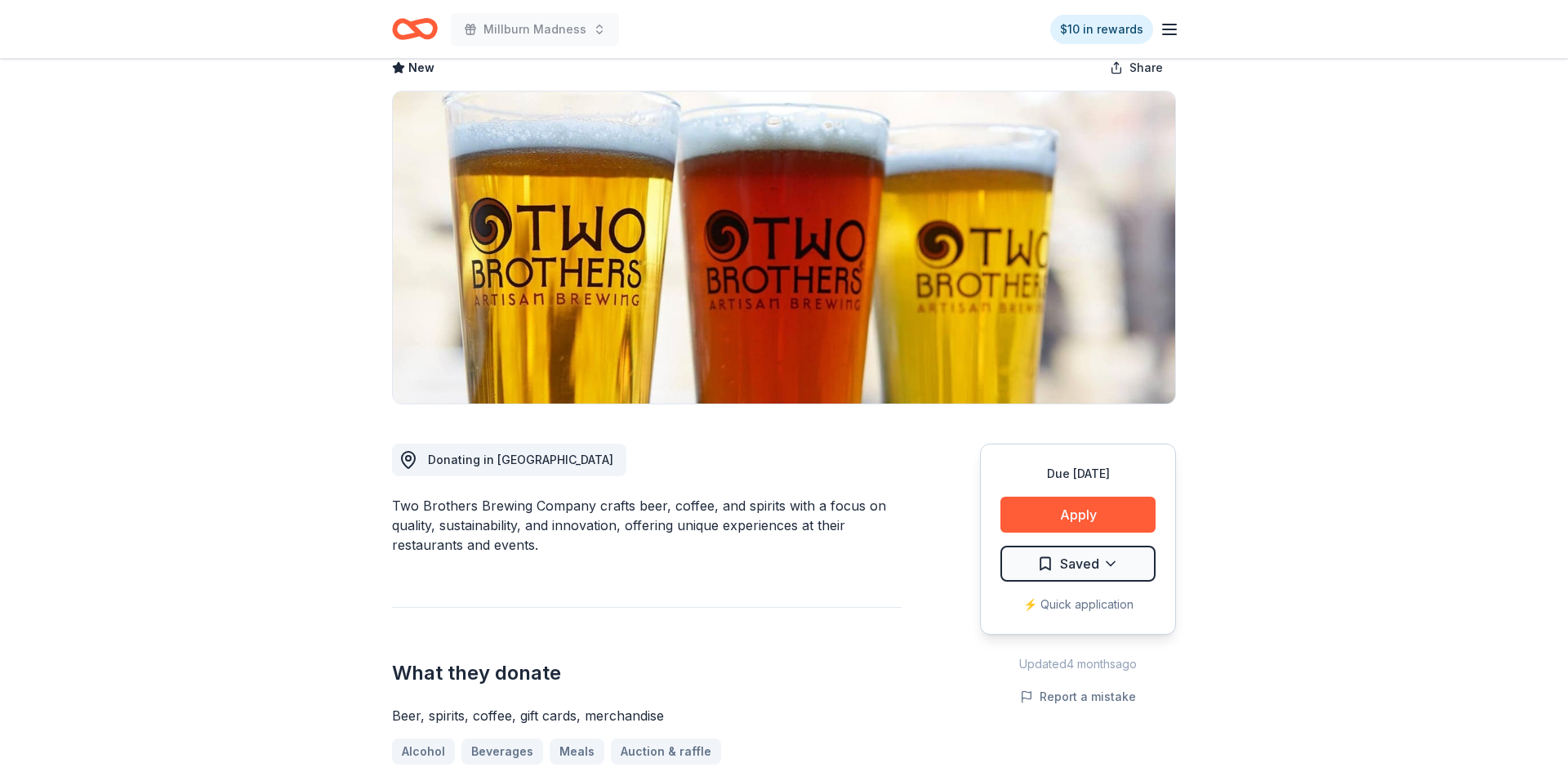
scroll to position [95, 0]
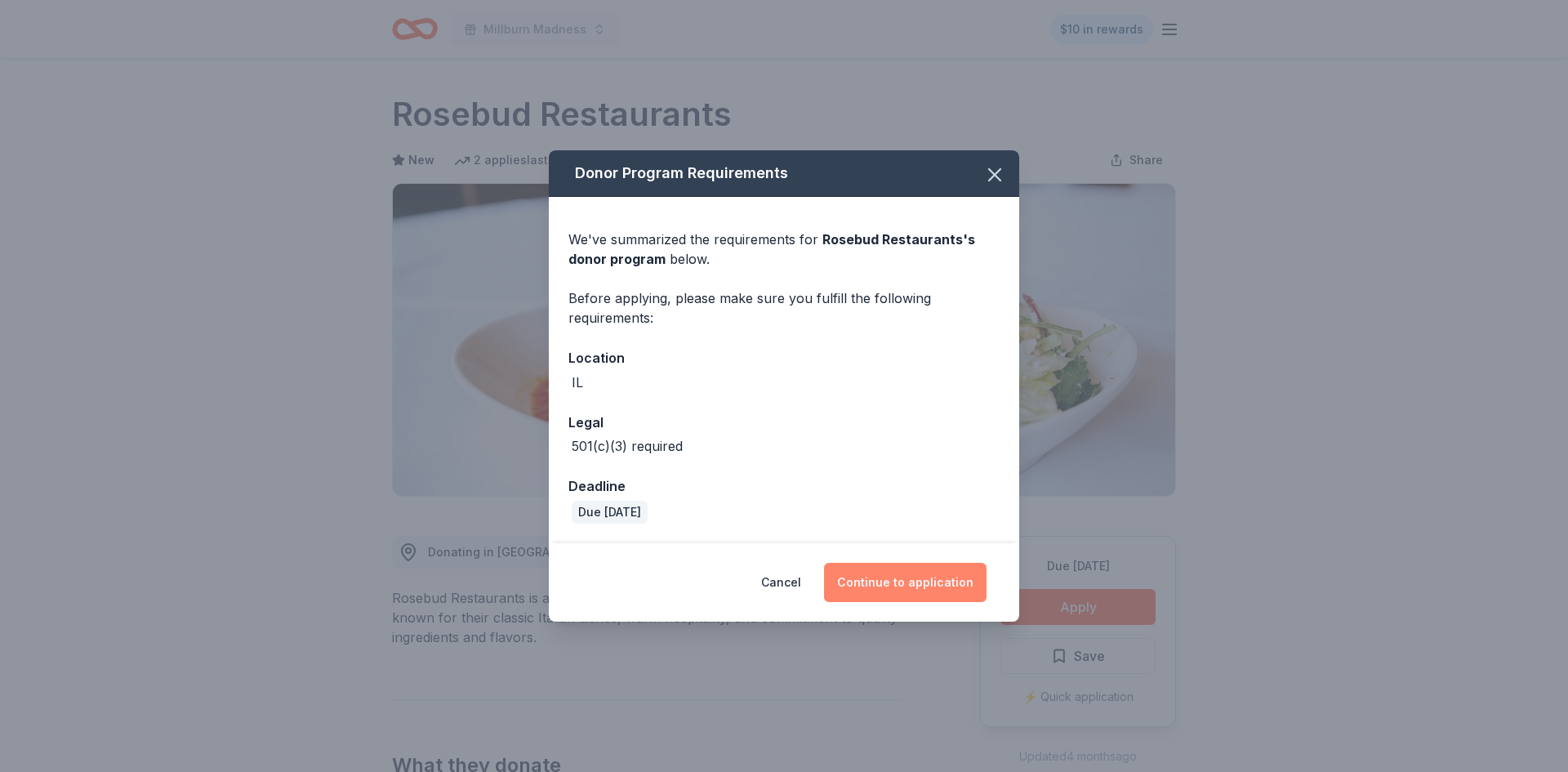
click at [948, 569] on button "Continue to application" at bounding box center [905, 581] width 163 height 39
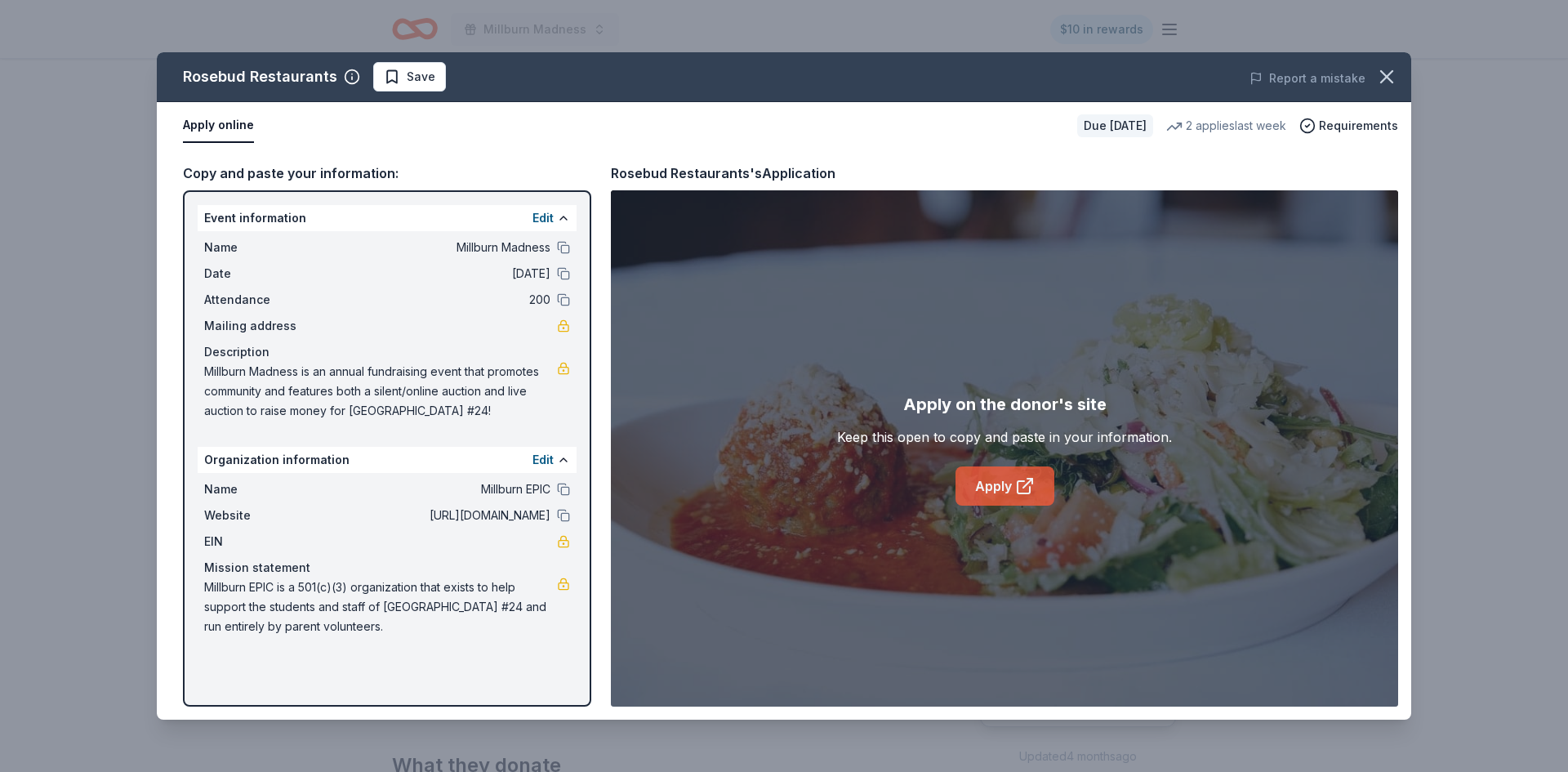
click at [989, 496] on link "Apply" at bounding box center [1005, 485] width 99 height 39
click at [1385, 70] on icon "button" at bounding box center [1386, 76] width 23 height 23
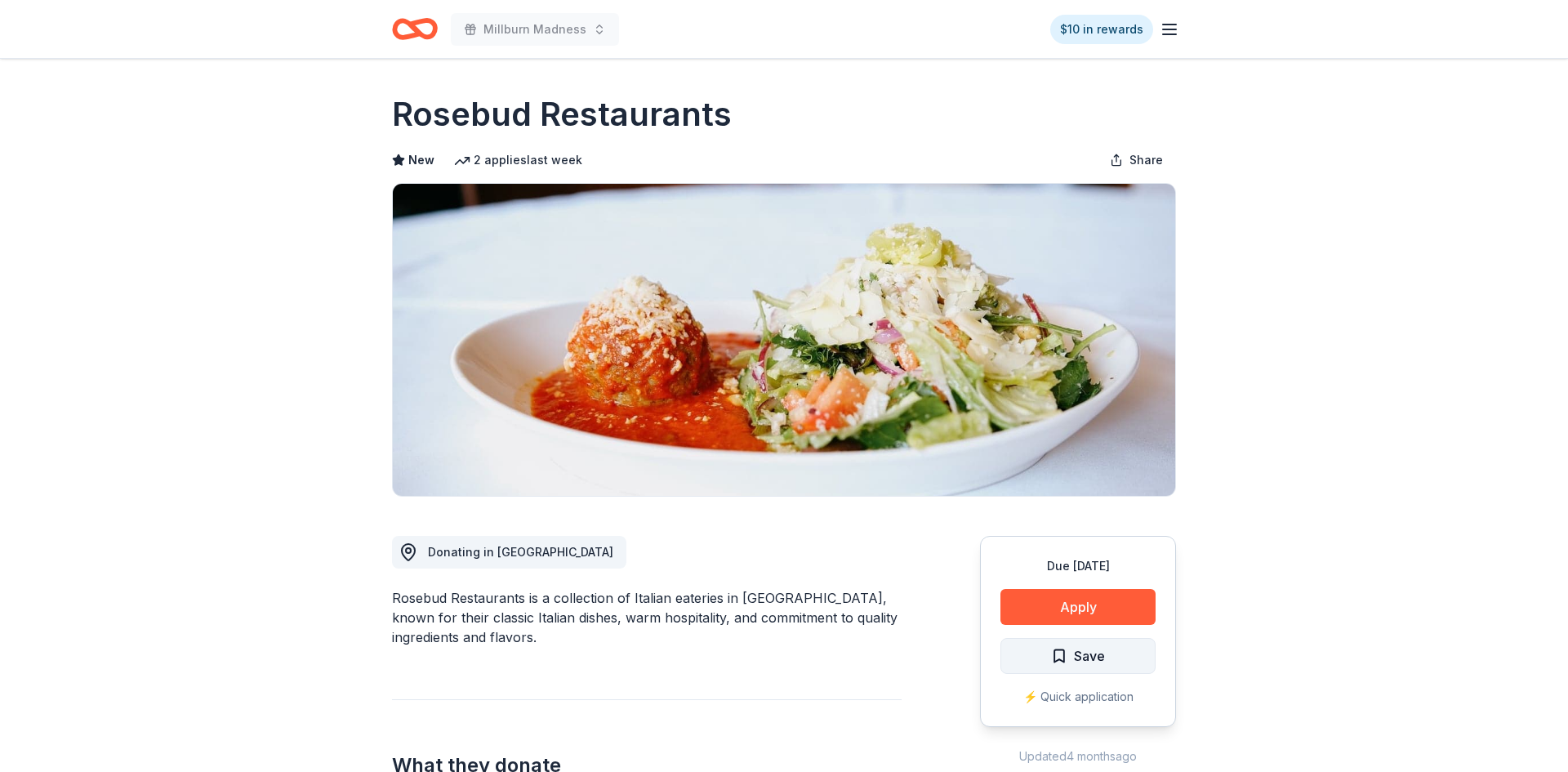
click at [1064, 659] on span "Save" at bounding box center [1077, 655] width 54 height 21
click at [1101, 659] on html "Millburn Madness $10 in rewards Due in 114 days Share Rosebud Restaurants New 2…" at bounding box center [784, 386] width 1568 height 772
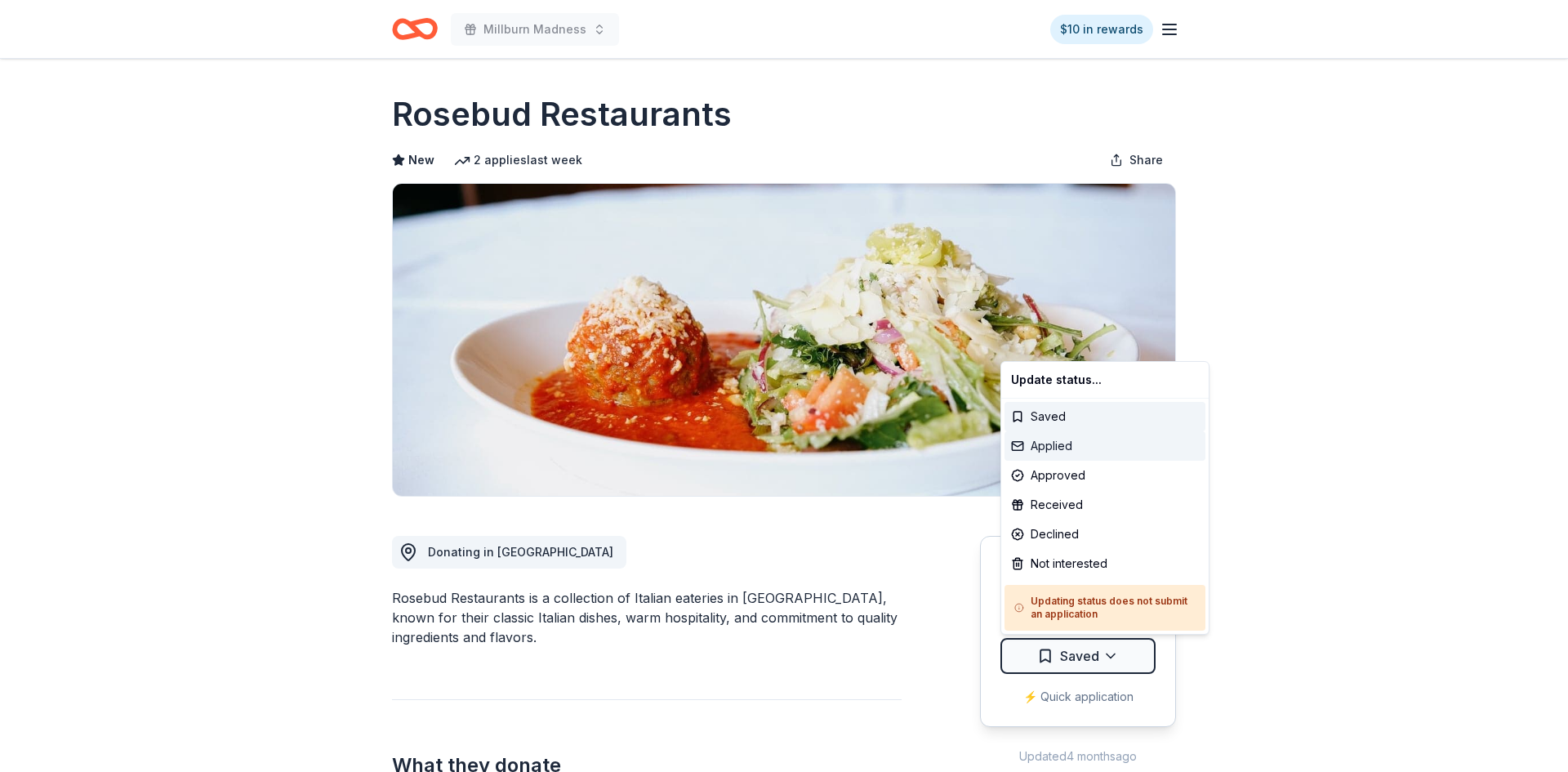
click at [1035, 455] on div "Applied" at bounding box center [1105, 446] width 201 height 29
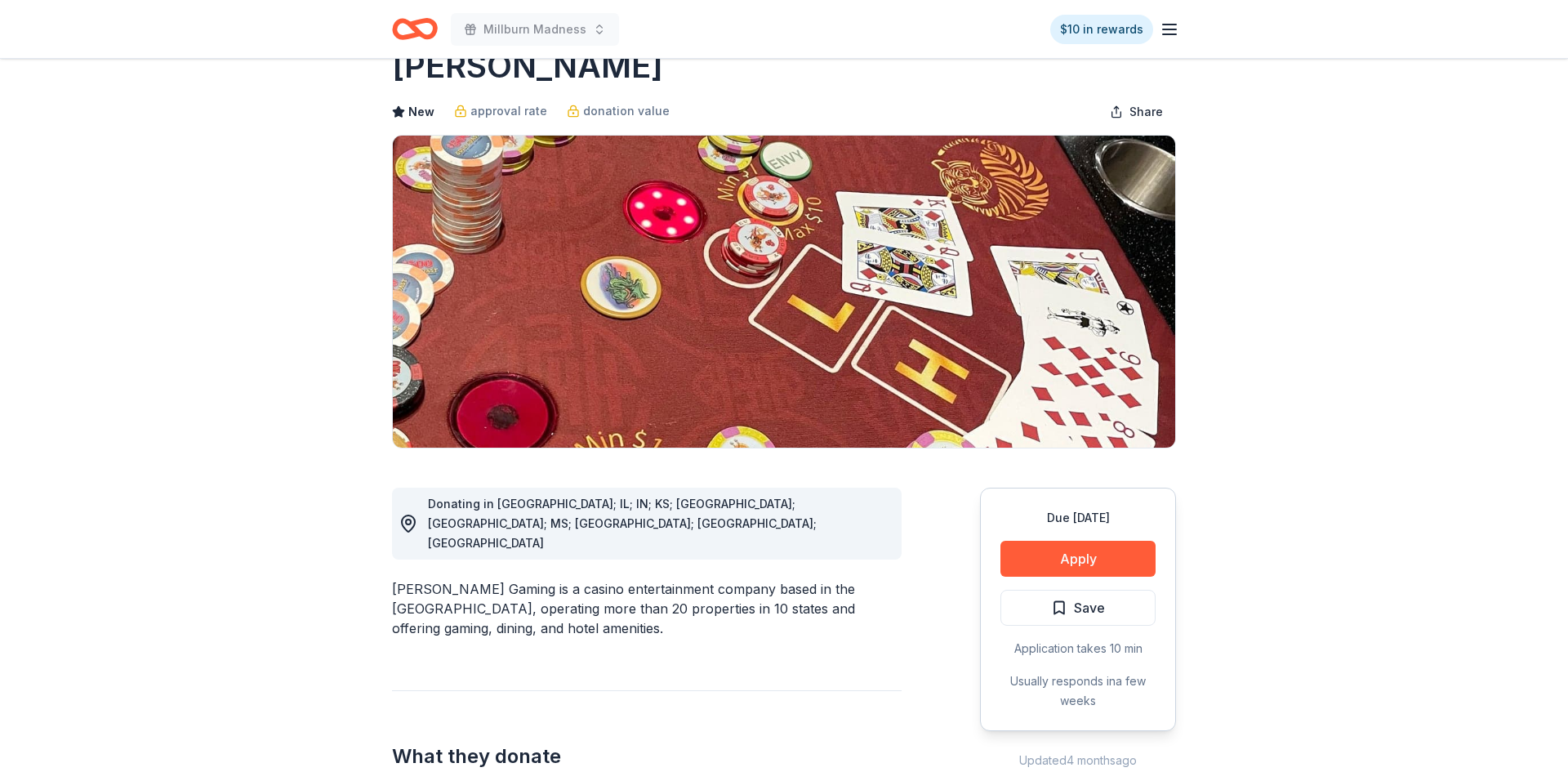
scroll to position [45, 0]
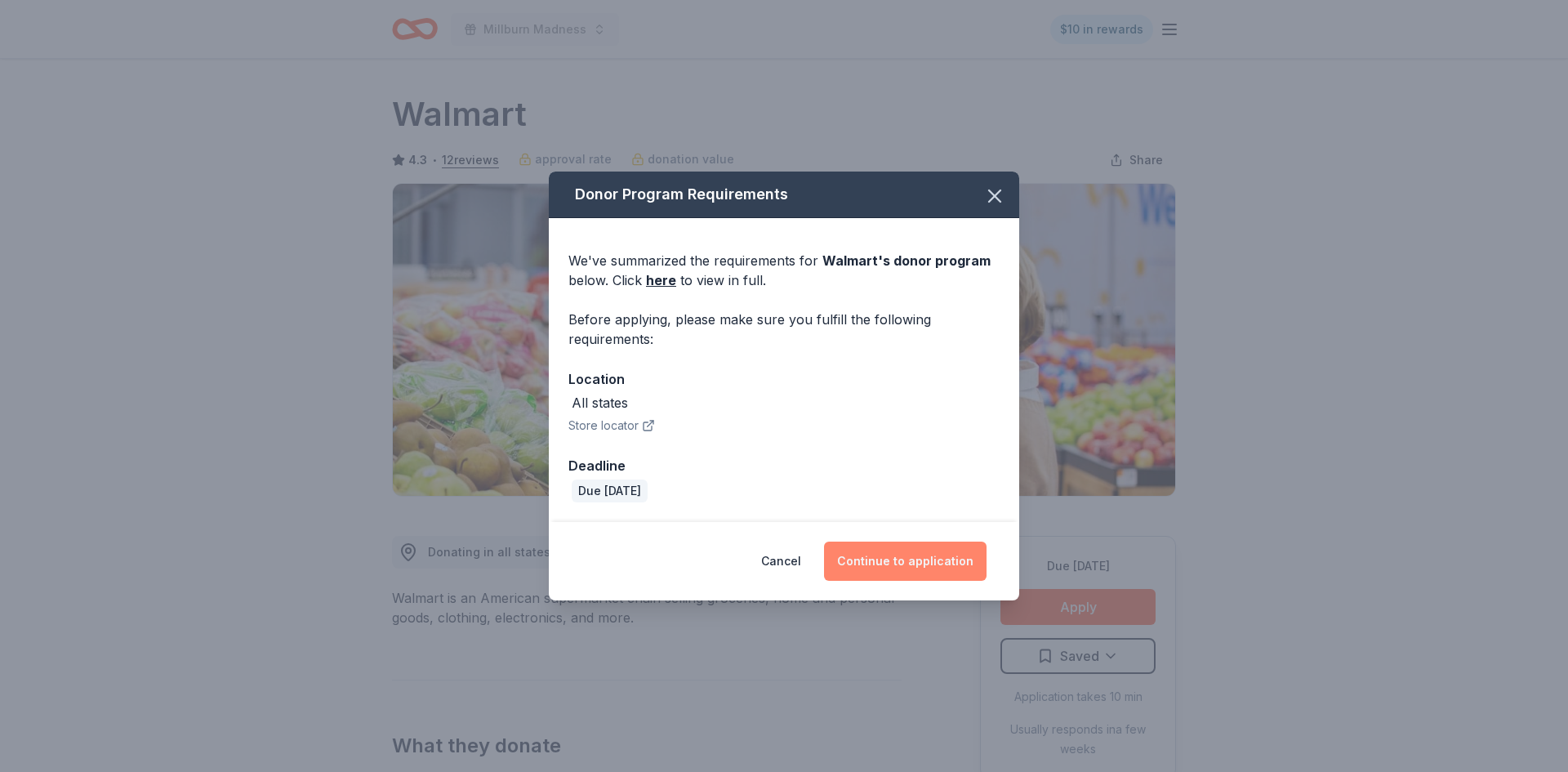
click at [909, 550] on button "Continue to application" at bounding box center [905, 560] width 163 height 39
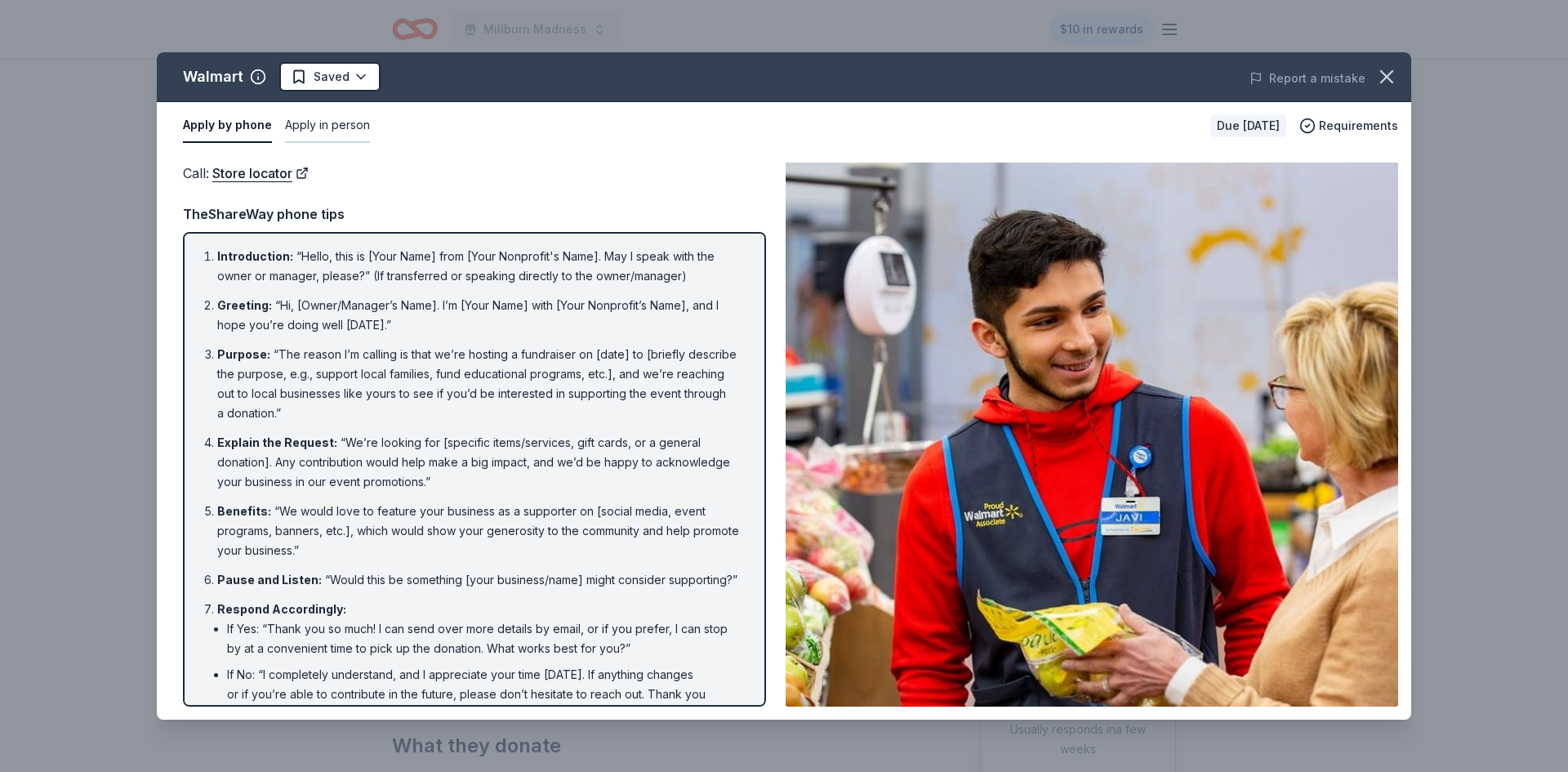
click at [342, 122] on button "Apply in person" at bounding box center [327, 126] width 84 height 35
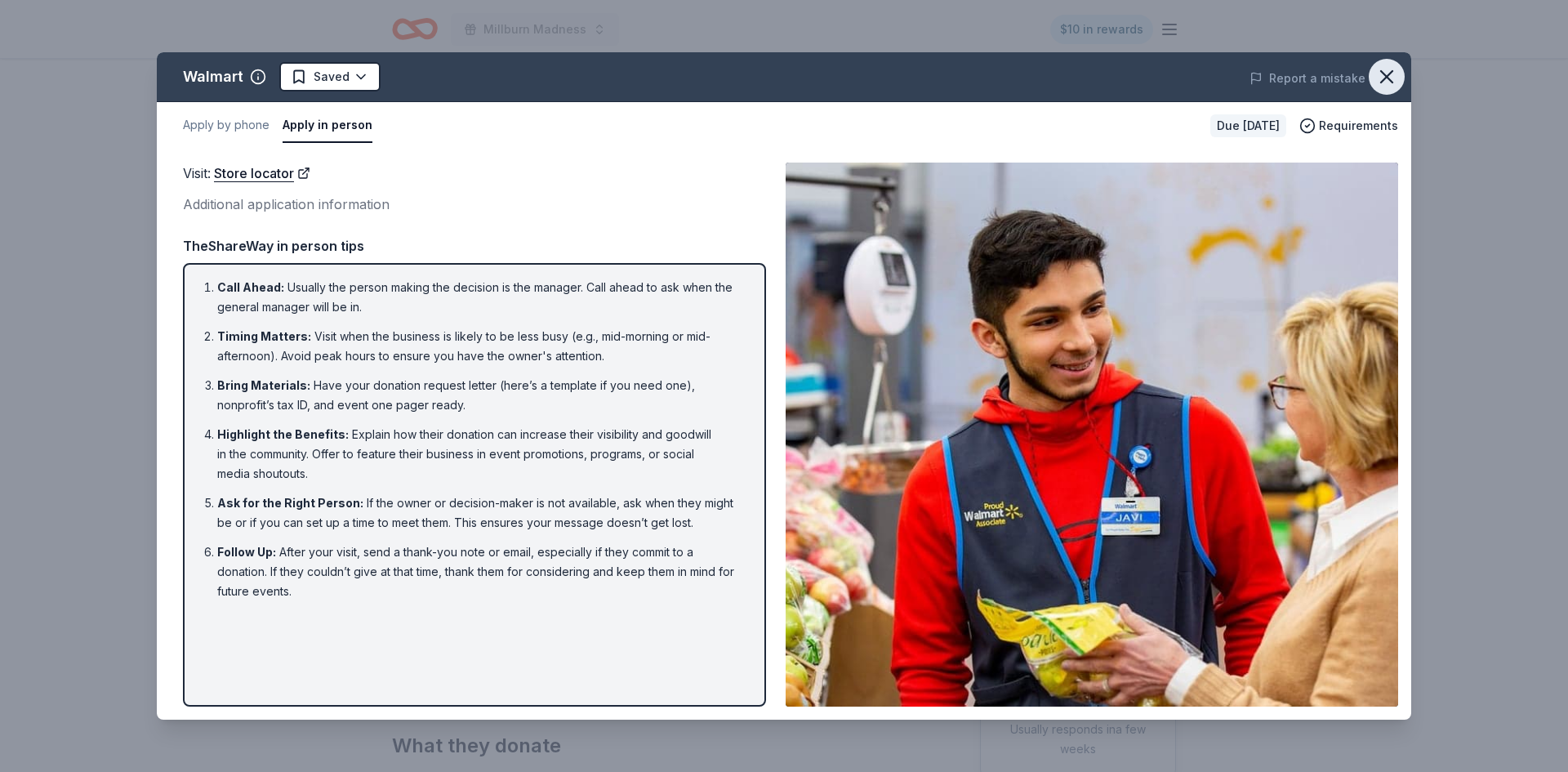
click at [1381, 78] on icon "button" at bounding box center [1386, 76] width 23 height 23
